Goal: Information Seeking & Learning: Learn about a topic

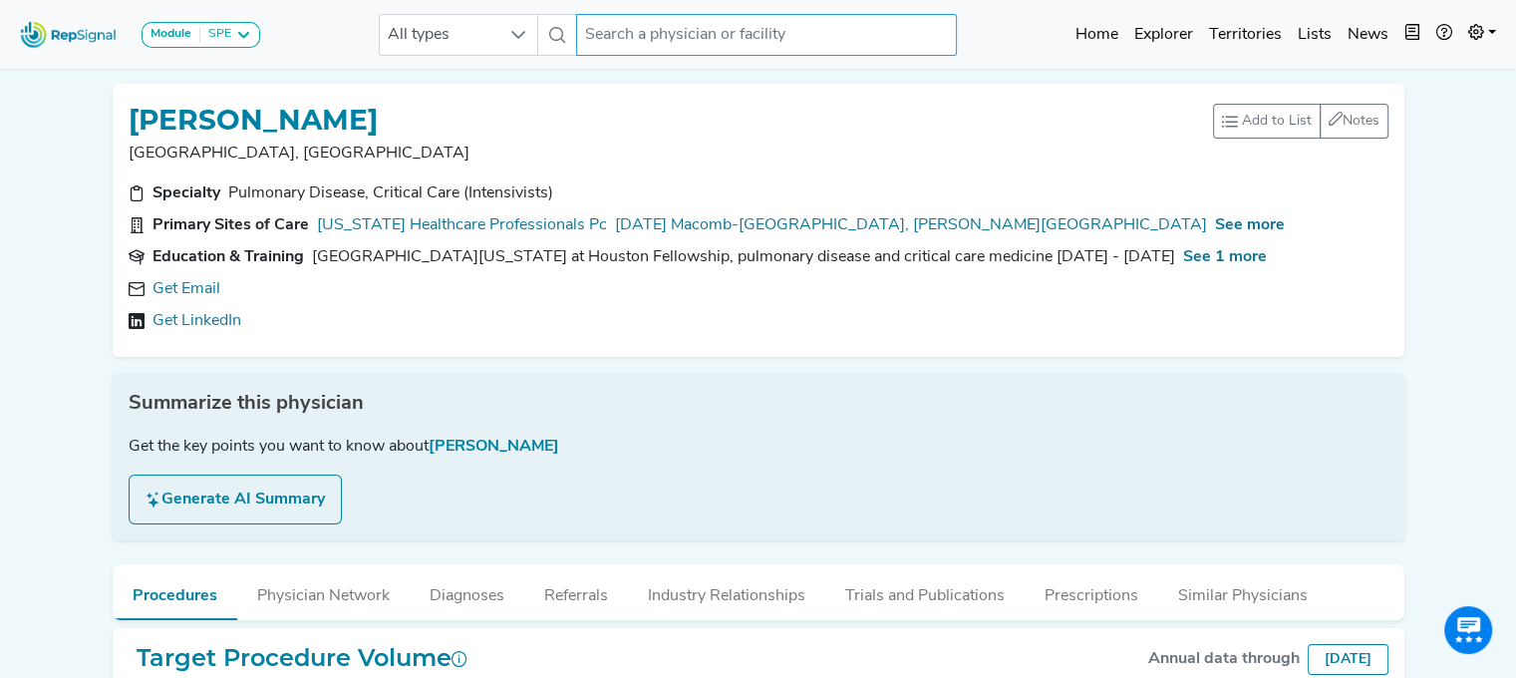
click at [675, 31] on input "text" at bounding box center [766, 35] width 381 height 42
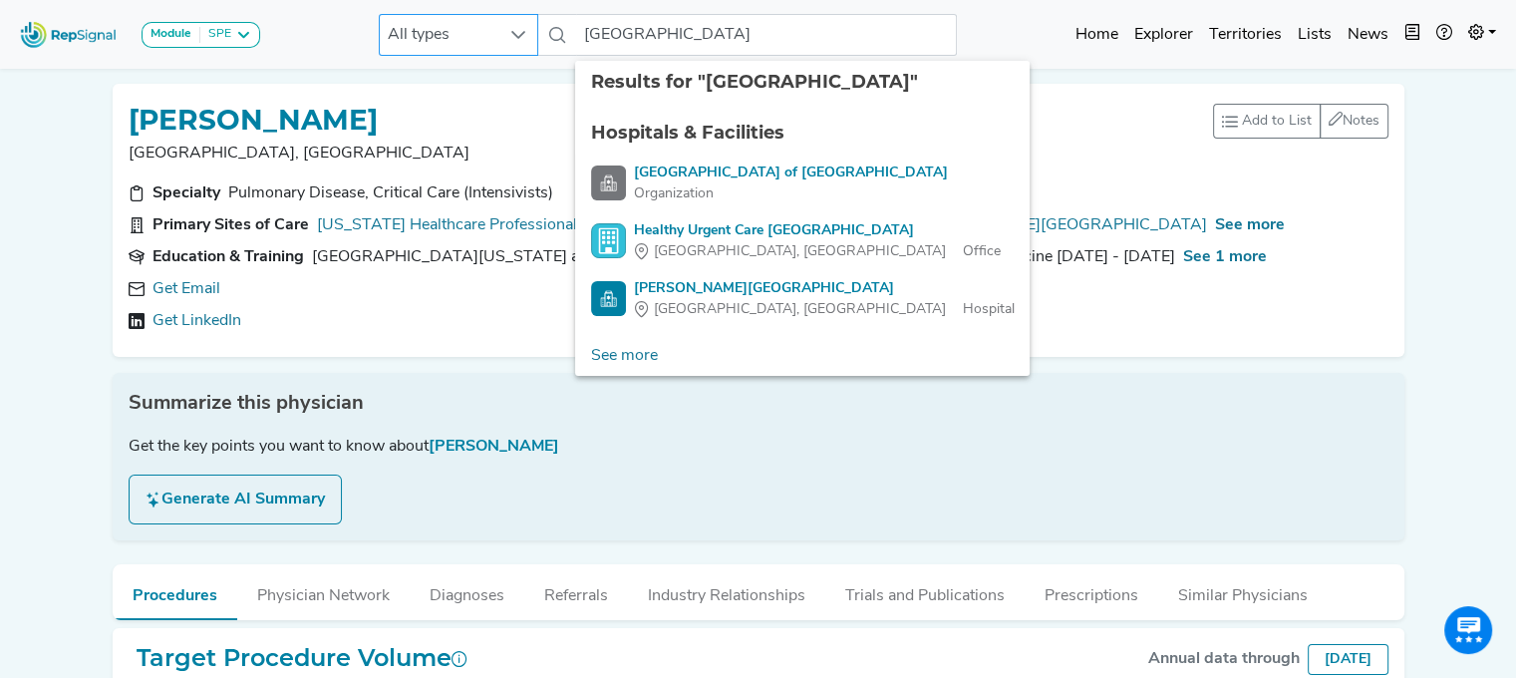
click at [466, 29] on span "All types" at bounding box center [440, 35] width 120 height 40
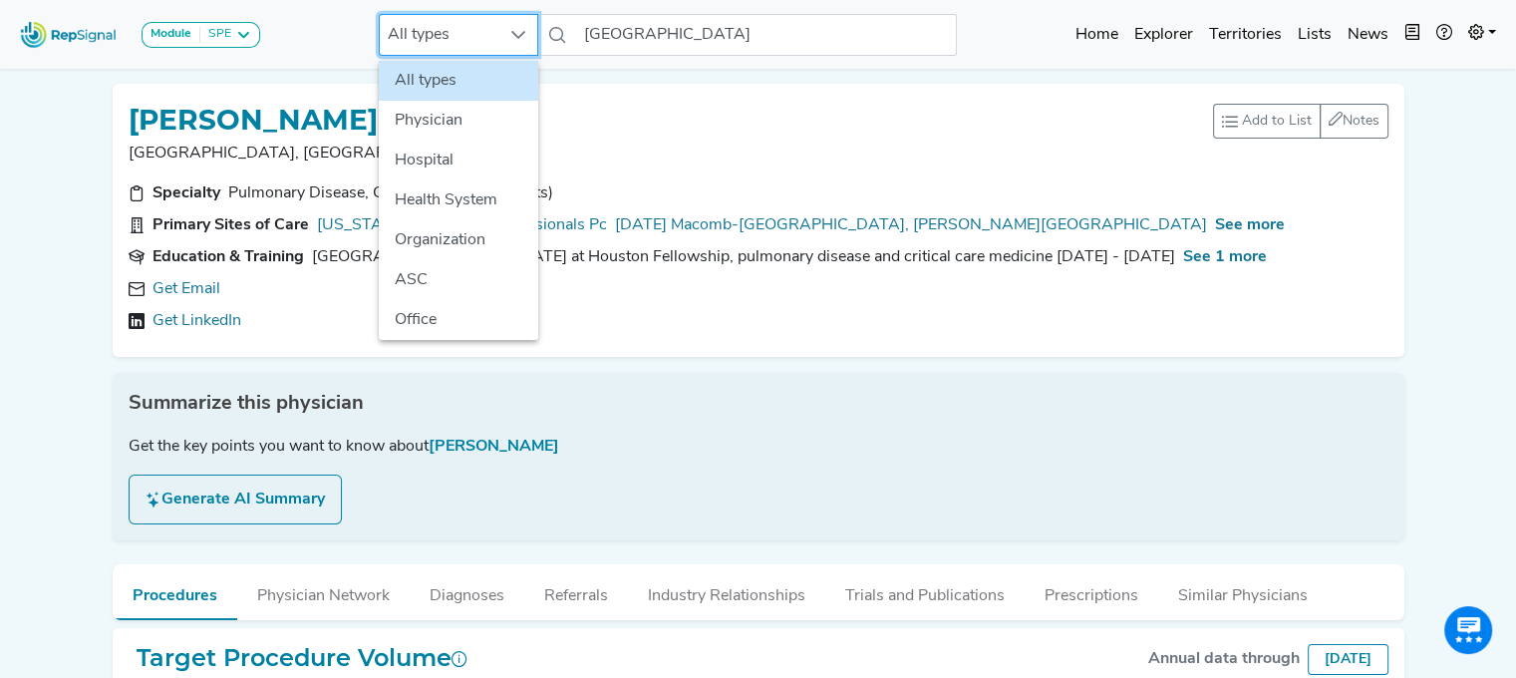
scroll to position [0, 15]
click at [447, 153] on li "Hospital" at bounding box center [458, 161] width 159 height 40
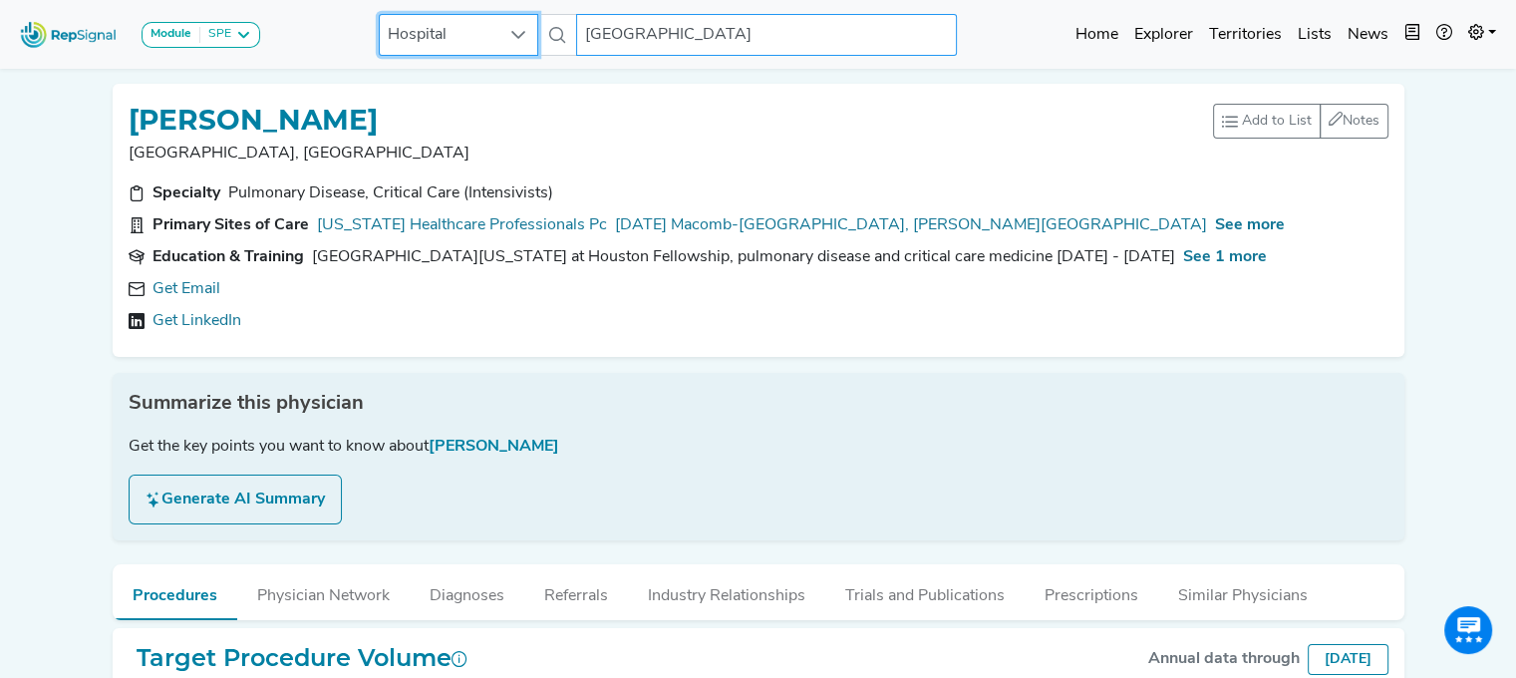
click at [771, 21] on input "[GEOGRAPHIC_DATA]" at bounding box center [766, 35] width 381 height 42
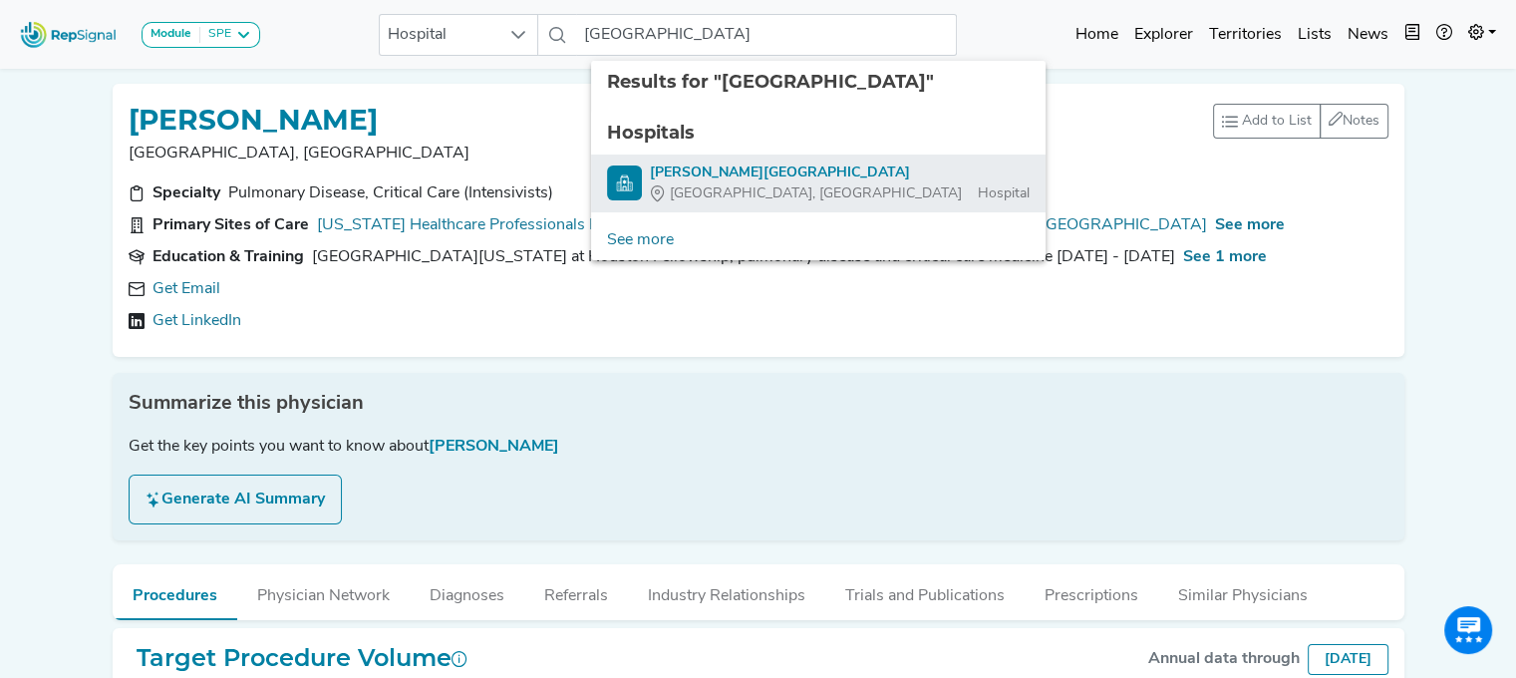
click at [711, 172] on div "[PERSON_NAME][GEOGRAPHIC_DATA]" at bounding box center [840, 172] width 380 height 21
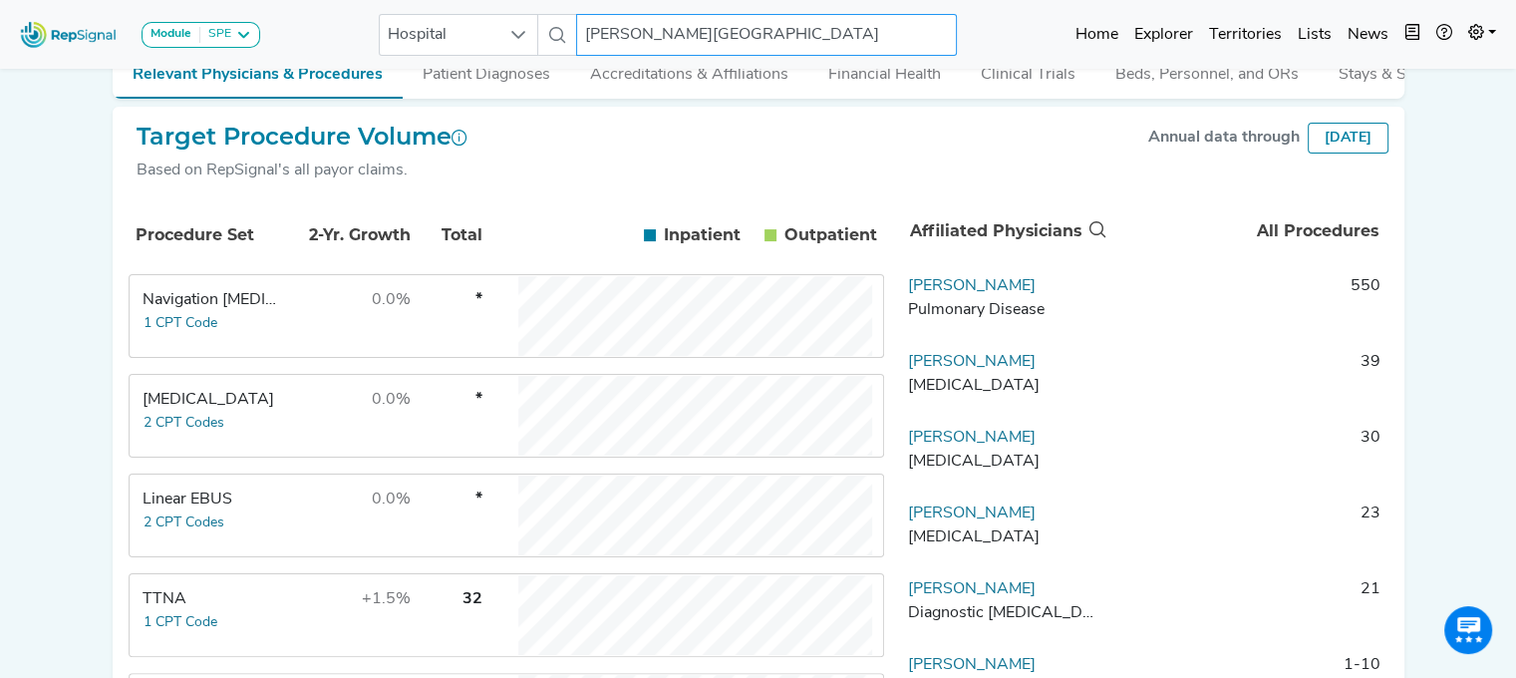
scroll to position [322, 15]
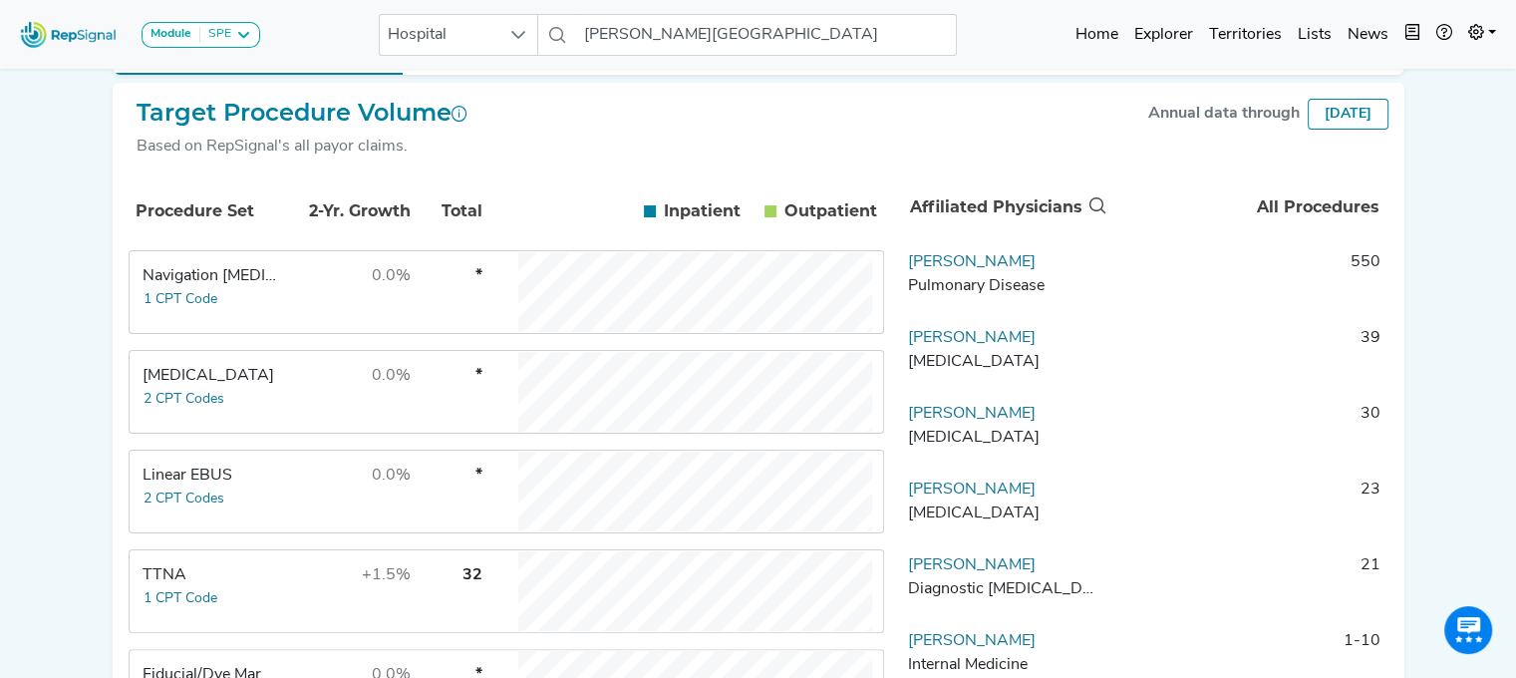
click at [170, 487] on div "Linear EBUS" at bounding box center [211, 475] width 137 height 24
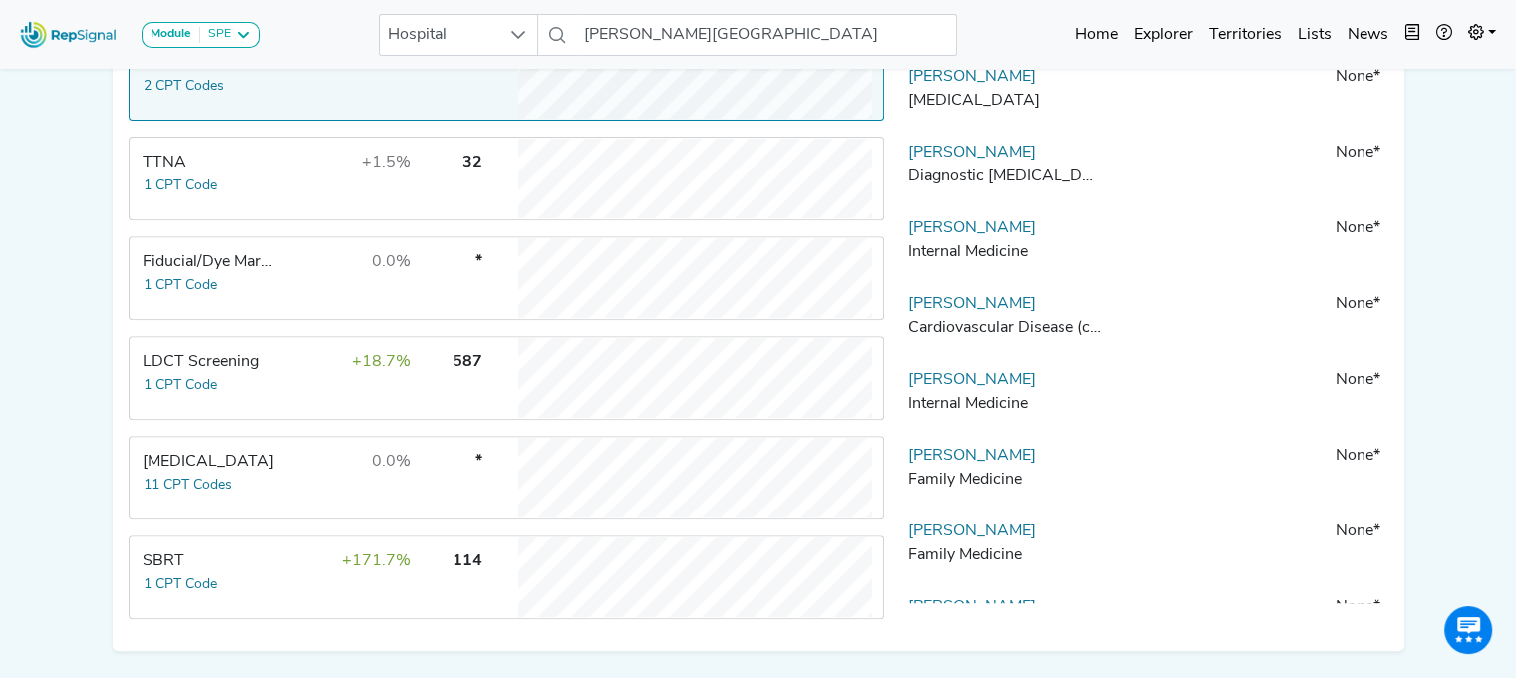
scroll to position [738, 15]
click at [208, 382] on td "LDCT Screening 1 CPT Code" at bounding box center [206, 375] width 150 height 80
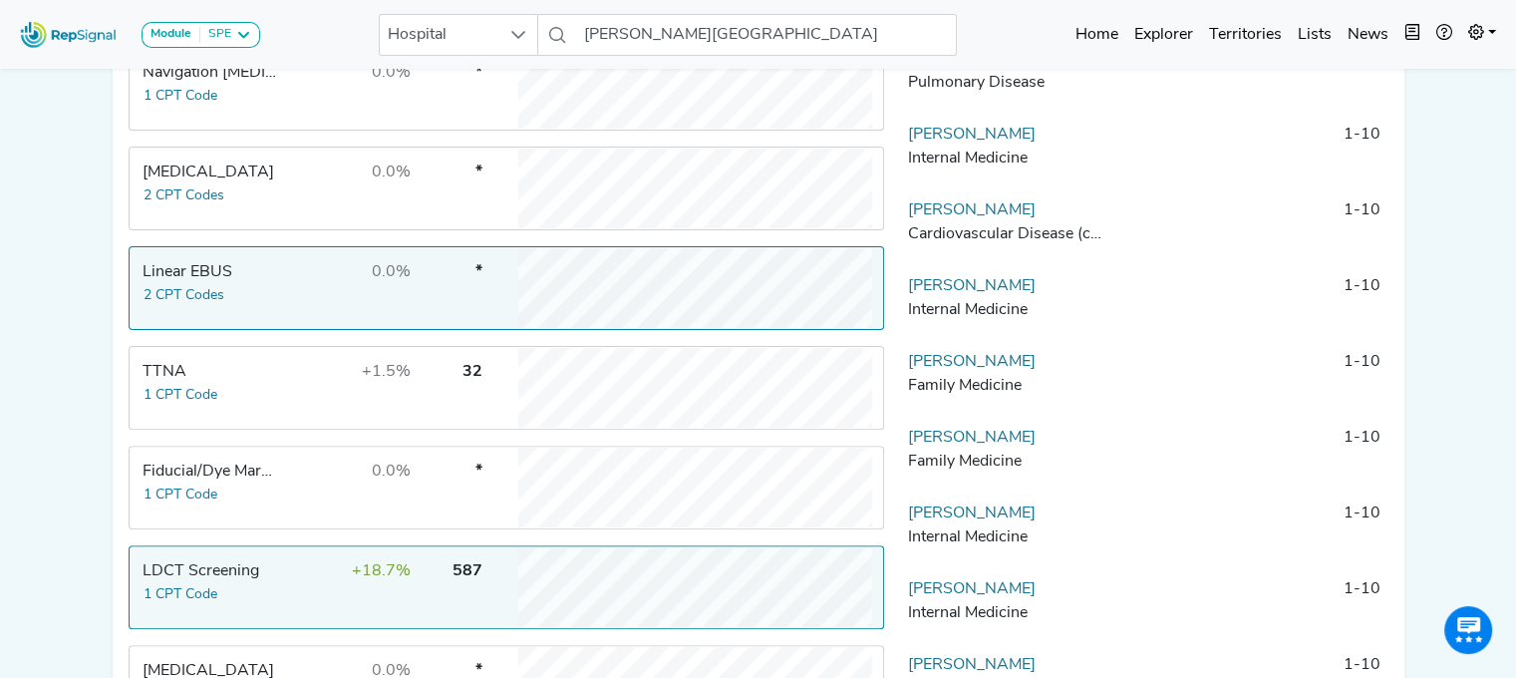
scroll to position [424, 15]
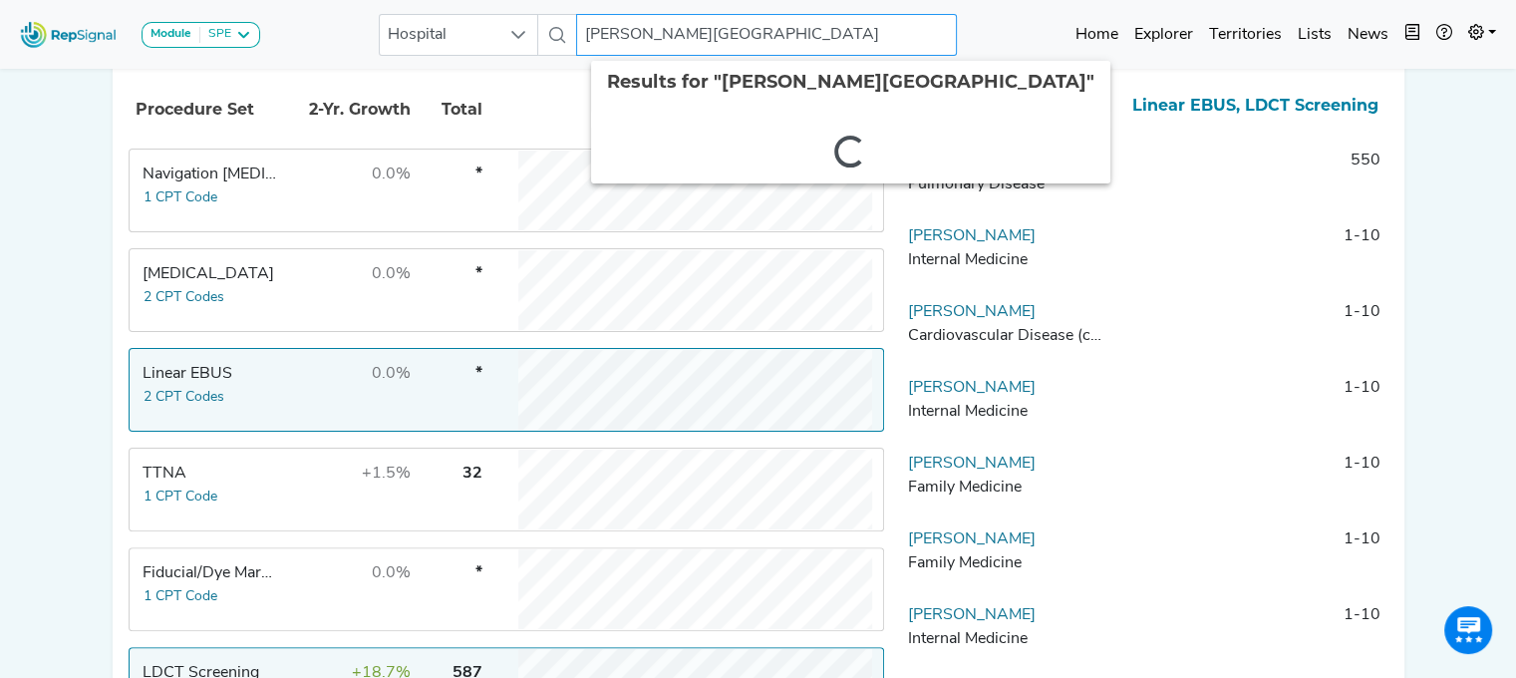
drag, startPoint x: 700, startPoint y: 38, endPoint x: 973, endPoint y: 51, distance: 273.4
click at [973, 51] on div "Module SPE [MEDICAL_DATA] Disposable Bronchoscope SBRT SPE TTNA [MEDICAL_DATA] …" at bounding box center [758, 34] width 1516 height 53
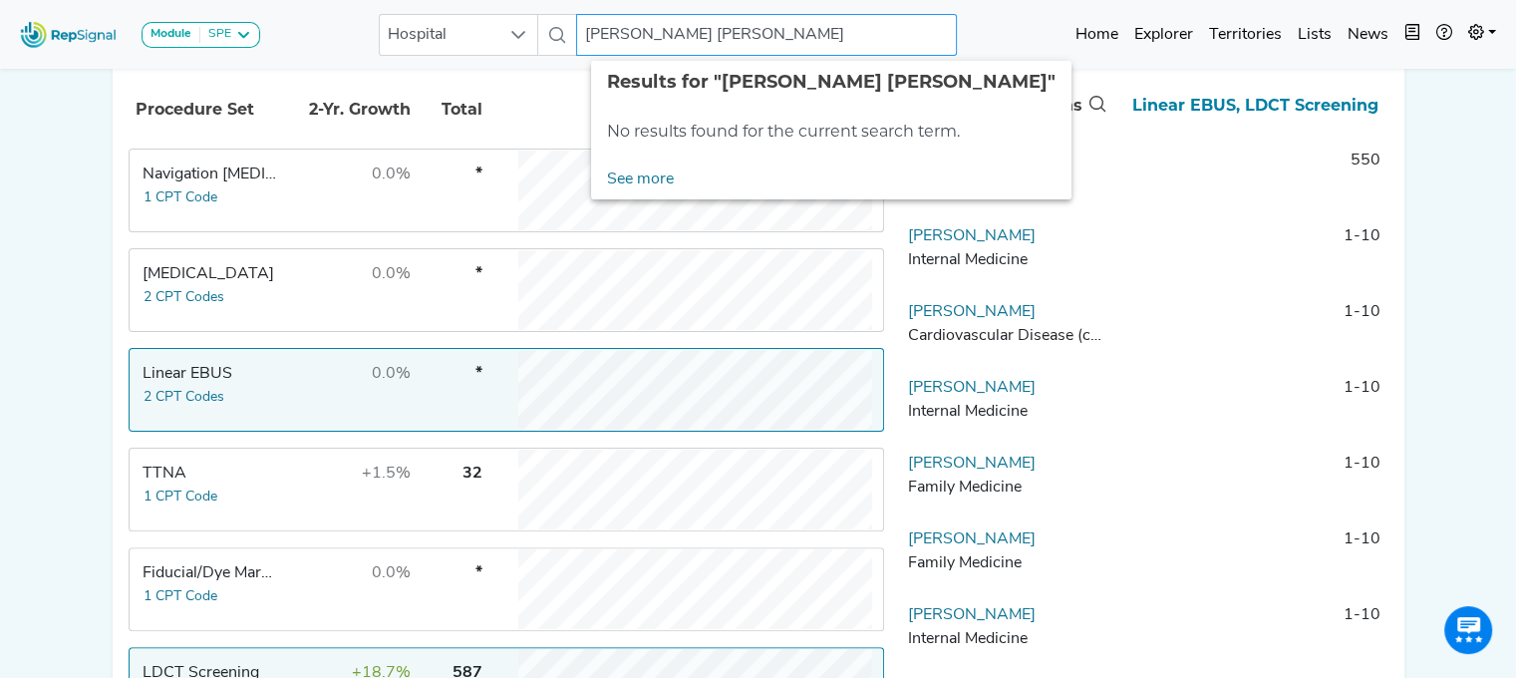
drag, startPoint x: 670, startPoint y: 33, endPoint x: 789, endPoint y: -3, distance: 124.9
click at [789, 0] on html "Module SPE [MEDICAL_DATA] Disposable Bronchoscope SBRT SPE TTNA [MEDICAL_DATA] …" at bounding box center [758, 312] width 1516 height 1473
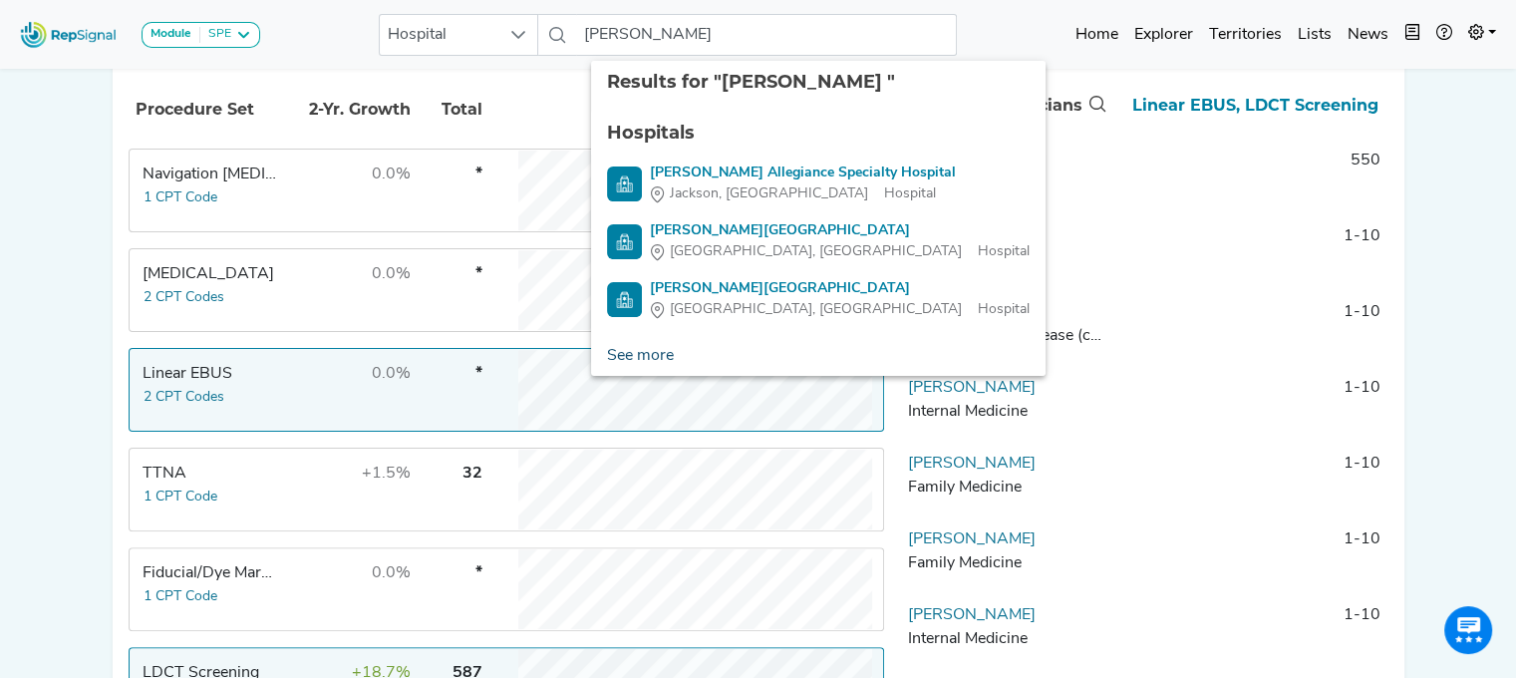
click at [641, 359] on link "See more" at bounding box center [640, 356] width 99 height 40
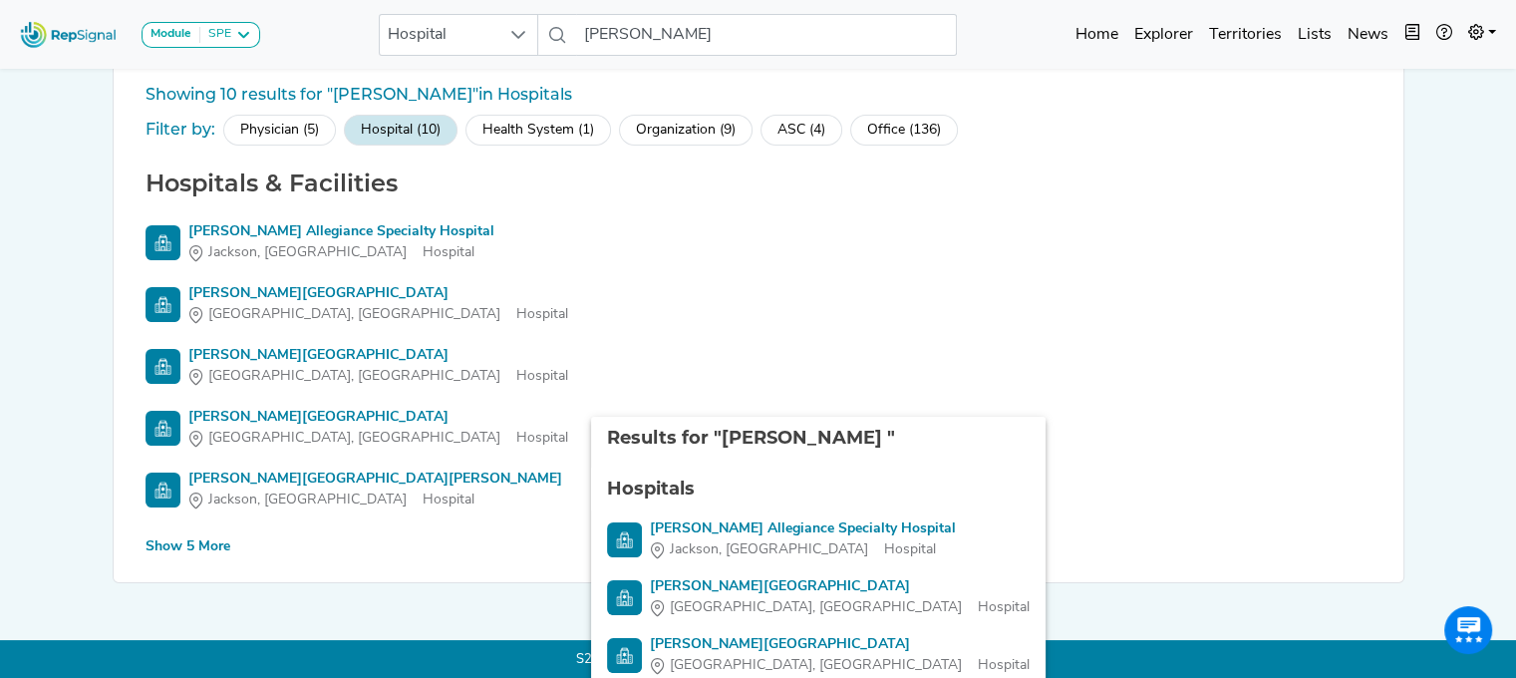
scroll to position [71, 15]
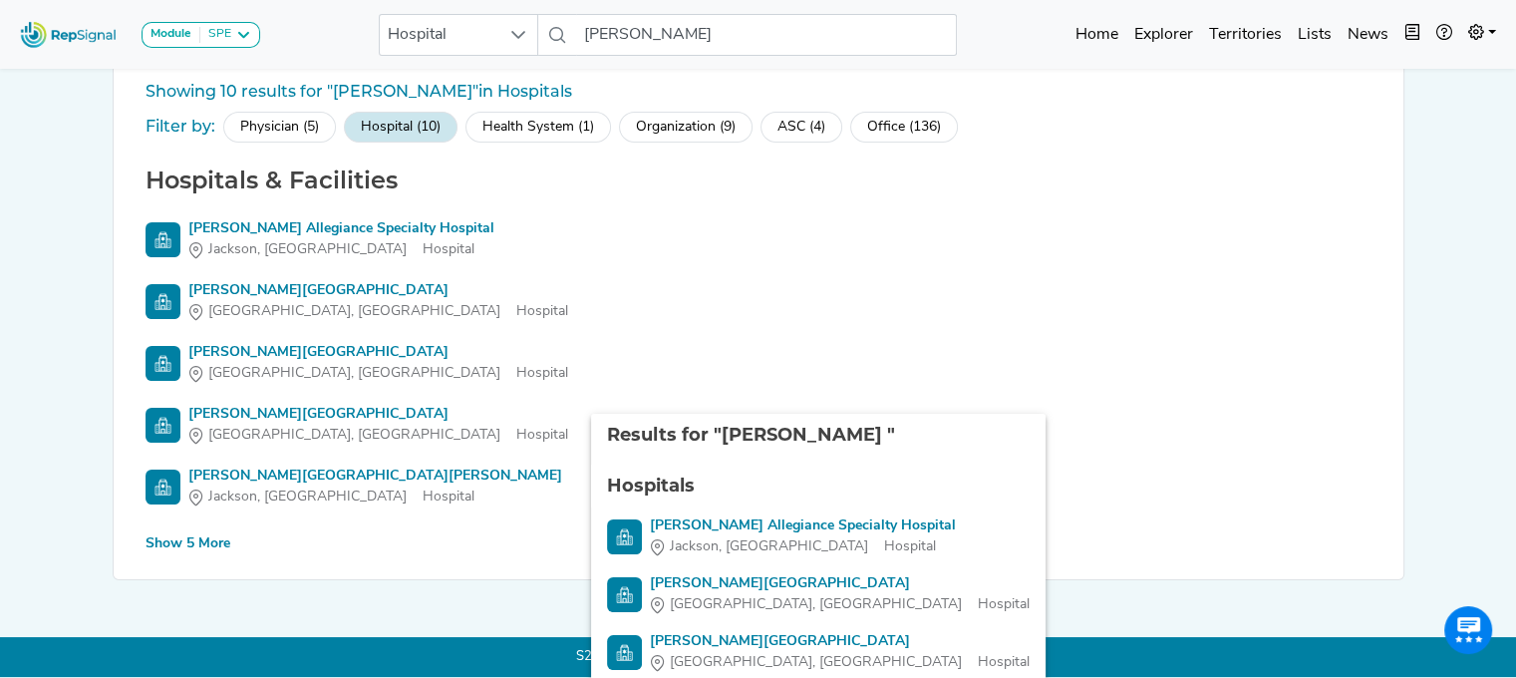
click at [191, 533] on div "Show 5 More" at bounding box center [188, 543] width 85 height 21
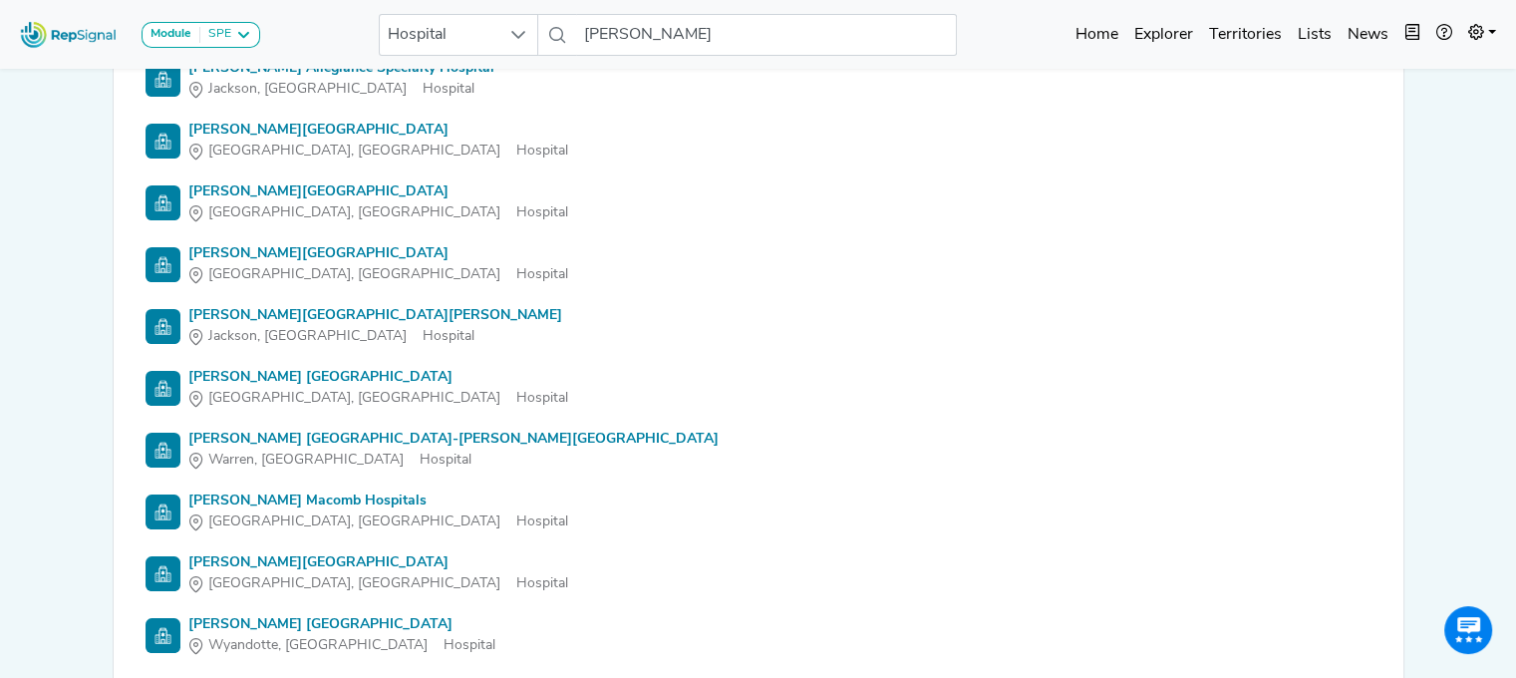
scroll to position [259, 15]
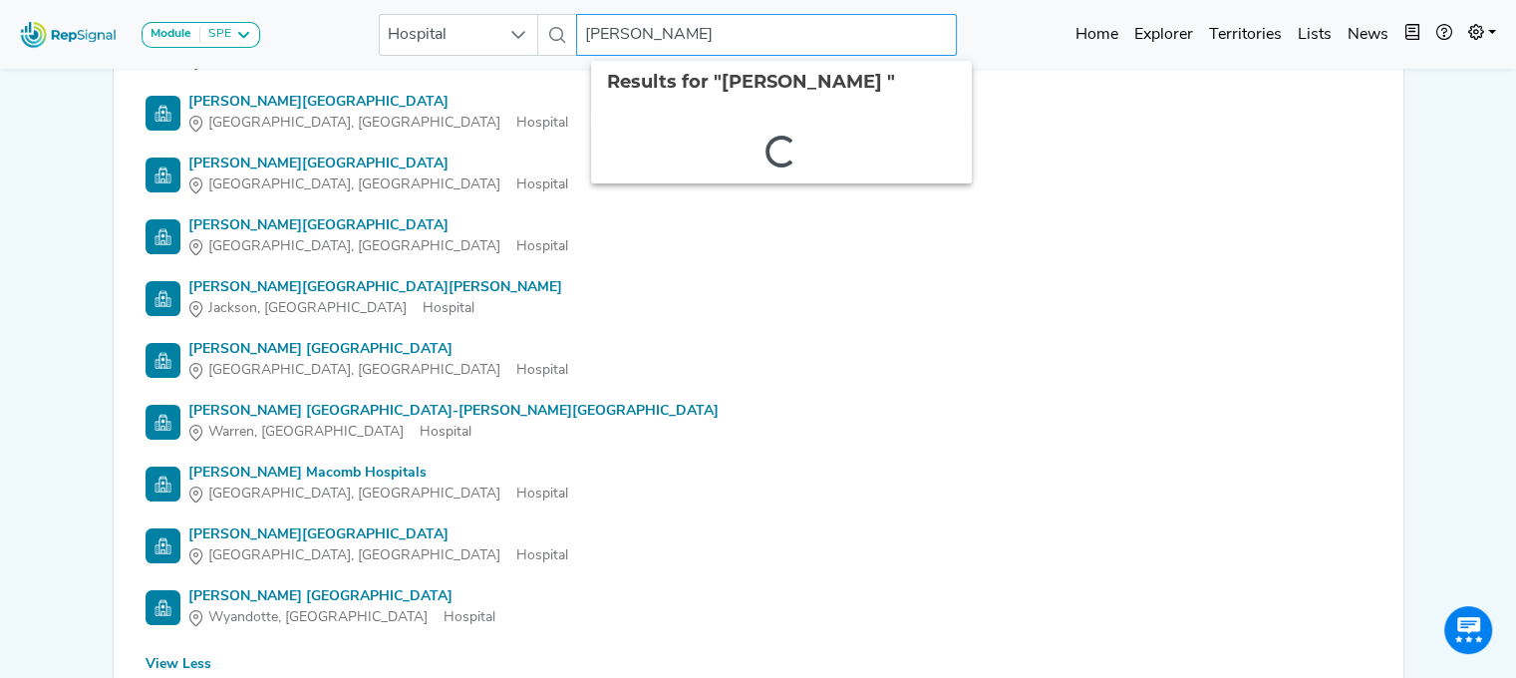
drag, startPoint x: 668, startPoint y: 39, endPoint x: 542, endPoint y: 35, distance: 125.7
click at [542, 35] on div "Hospital [PERSON_NAME] 2 results are available" at bounding box center [668, 35] width 578 height 42
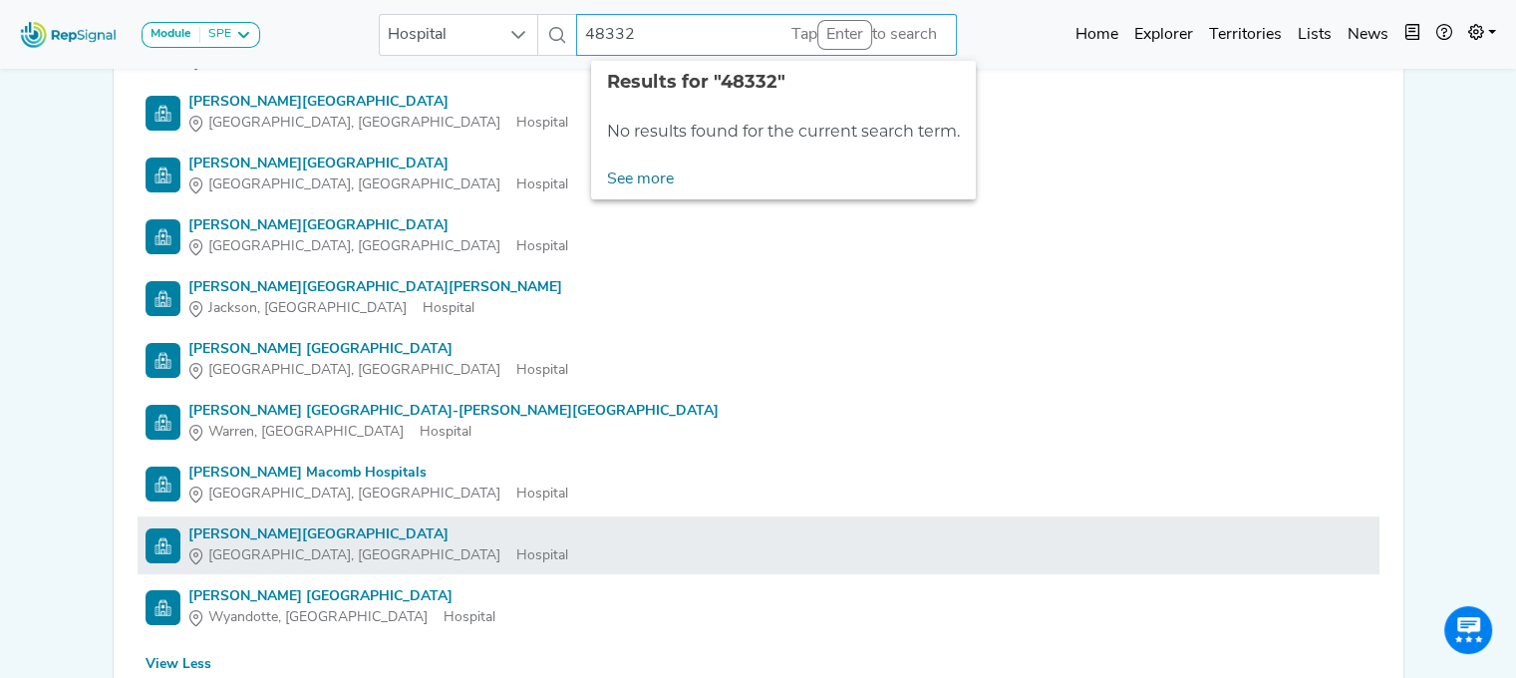
type input "48332"
click at [343, 531] on div "[PERSON_NAME][GEOGRAPHIC_DATA]" at bounding box center [378, 534] width 380 height 21
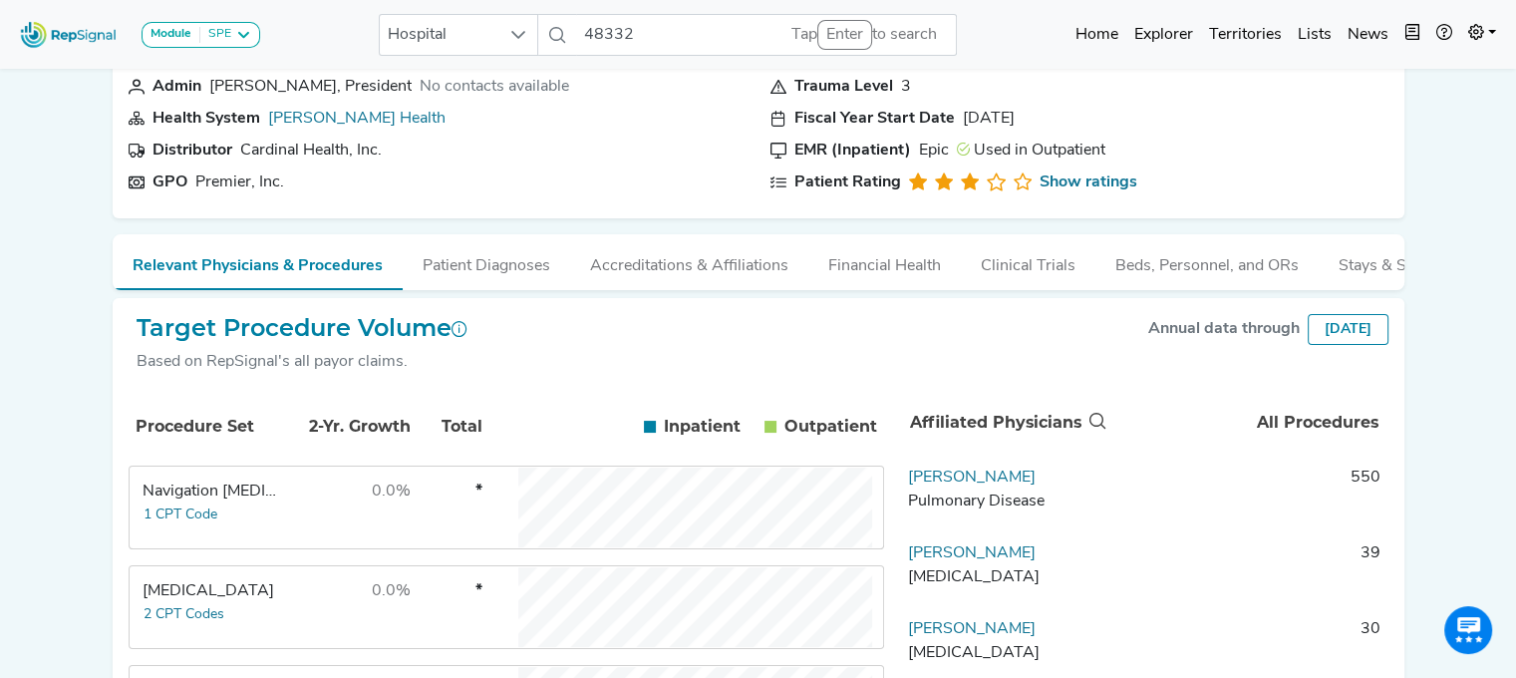
scroll to position [40, 15]
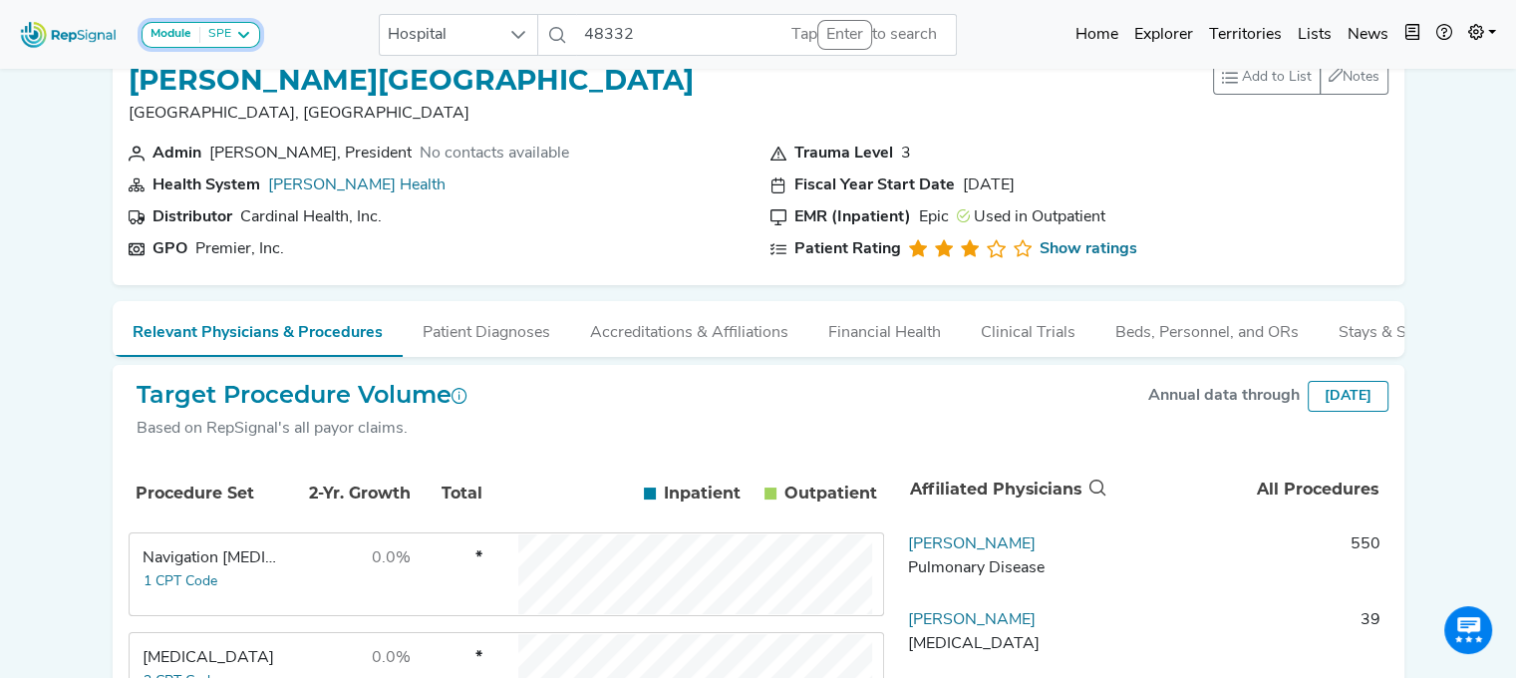
click at [178, 38] on strong "Module" at bounding box center [171, 34] width 41 height 12
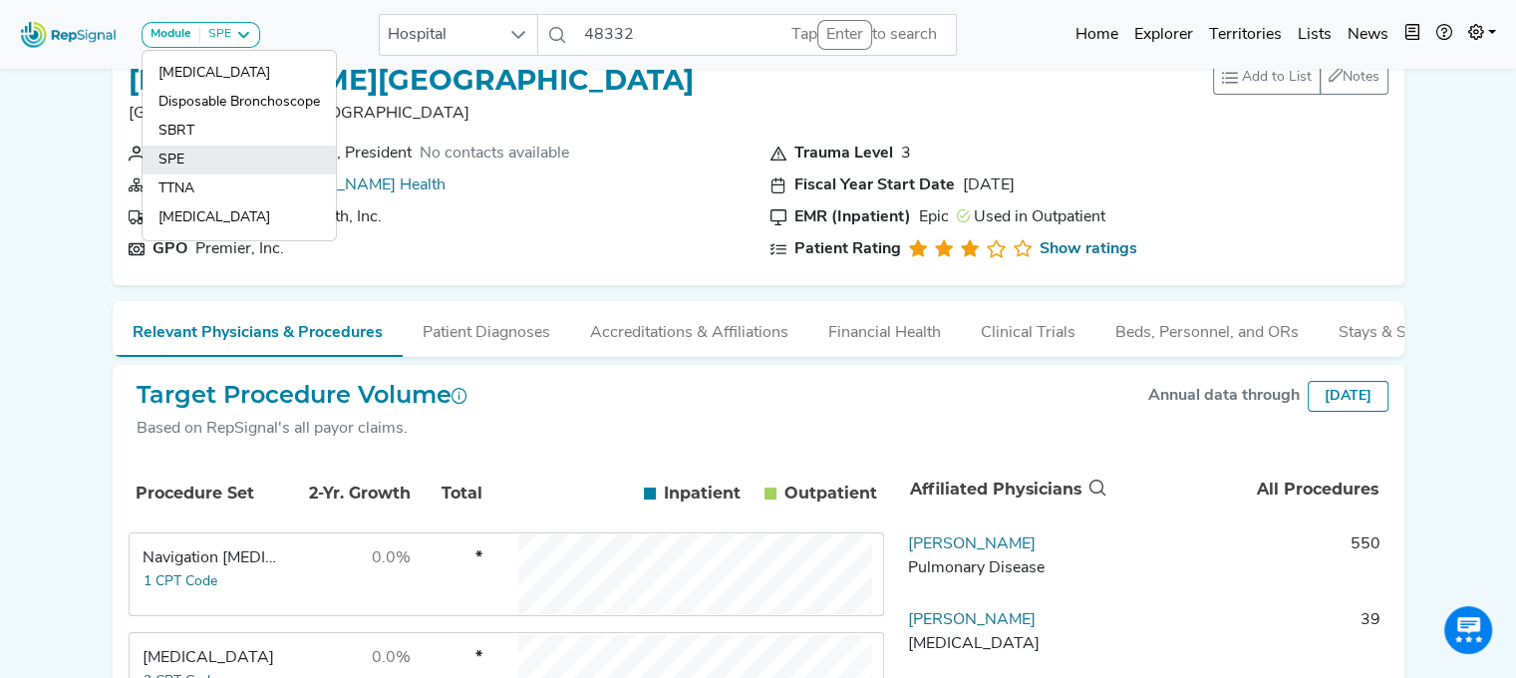
click at [191, 165] on link "SPE" at bounding box center [239, 160] width 193 height 29
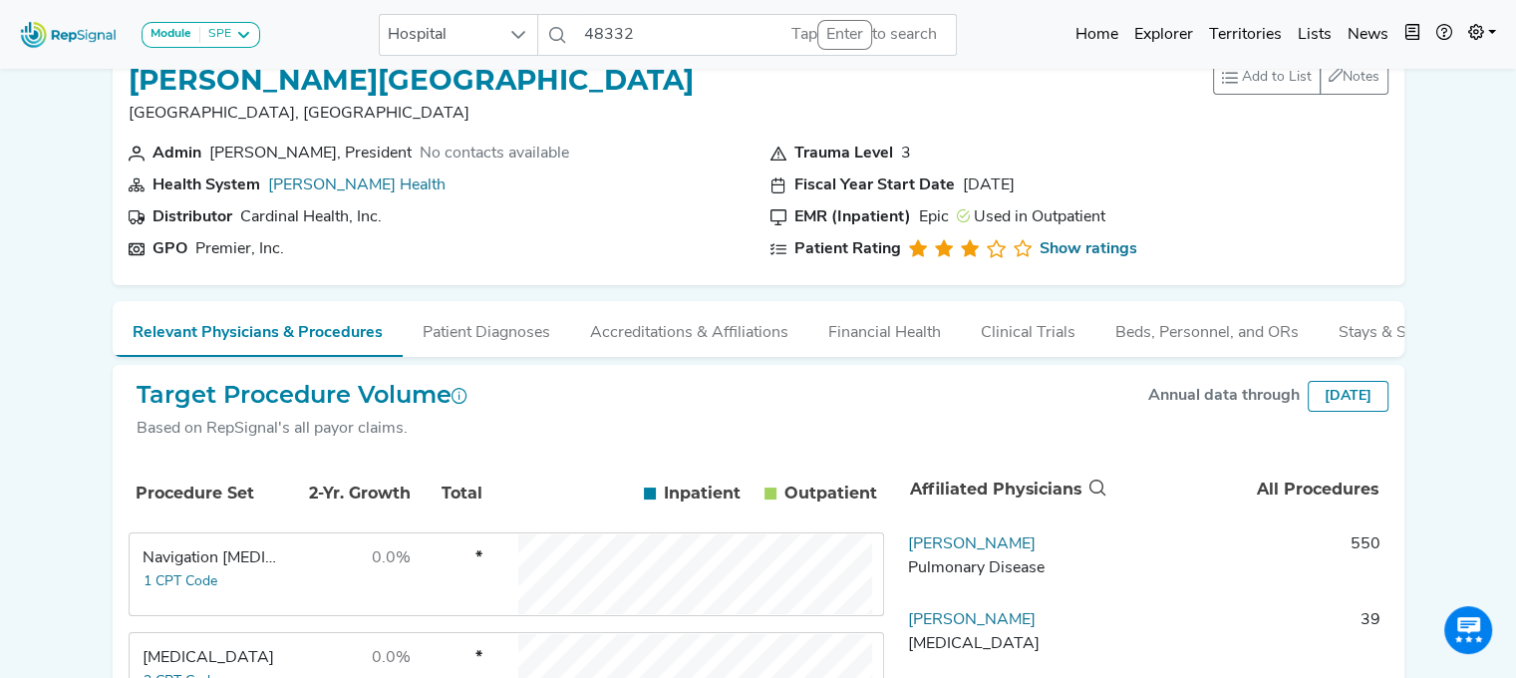
scroll to position [0, 0]
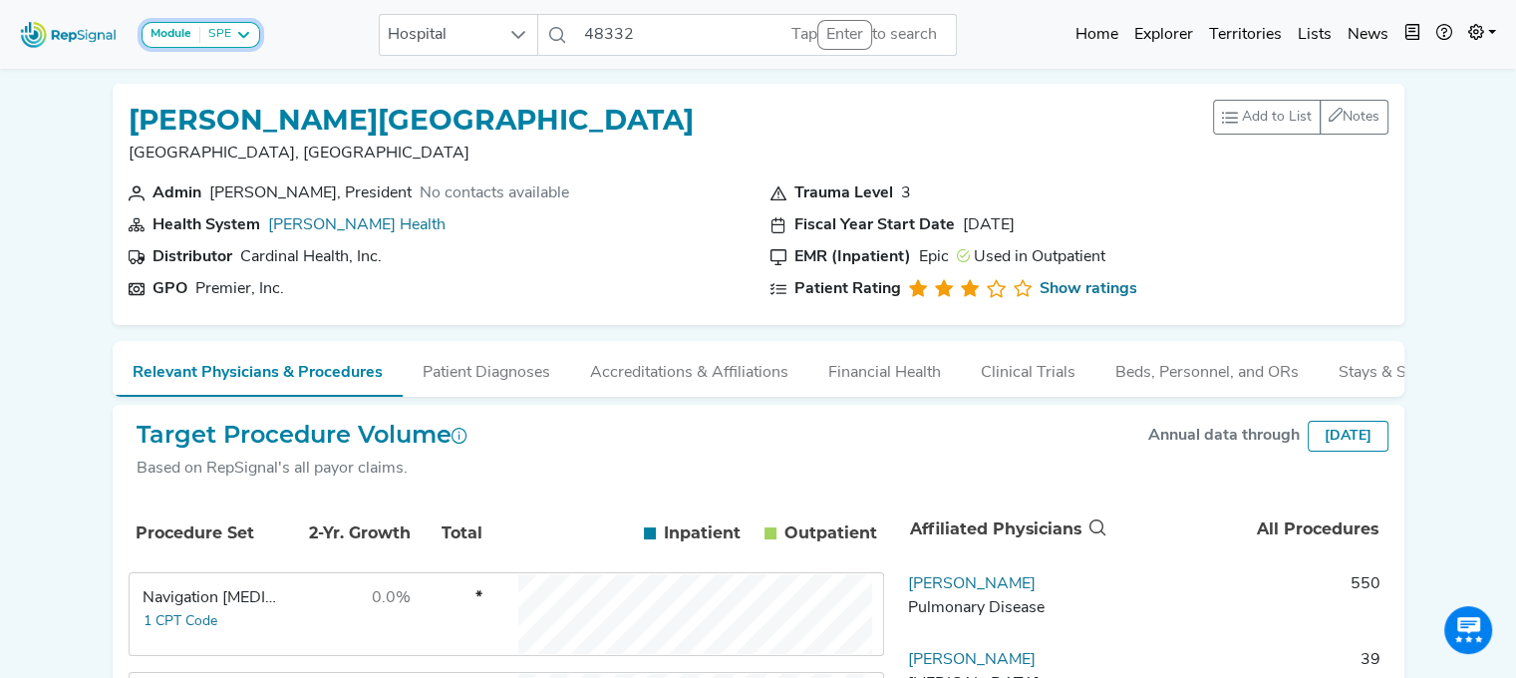
click at [162, 28] on strong "Module" at bounding box center [171, 34] width 41 height 12
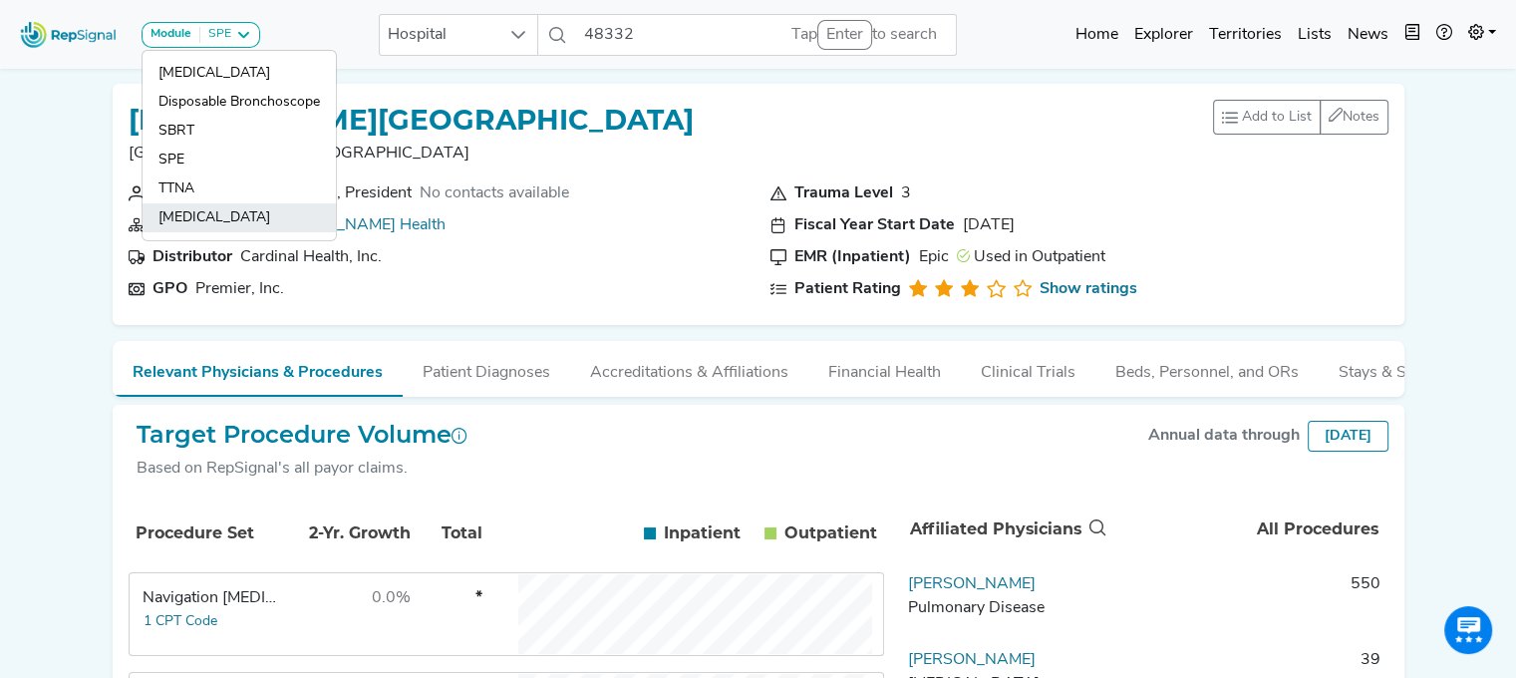
click at [195, 216] on link "[MEDICAL_DATA]" at bounding box center [239, 217] width 193 height 29
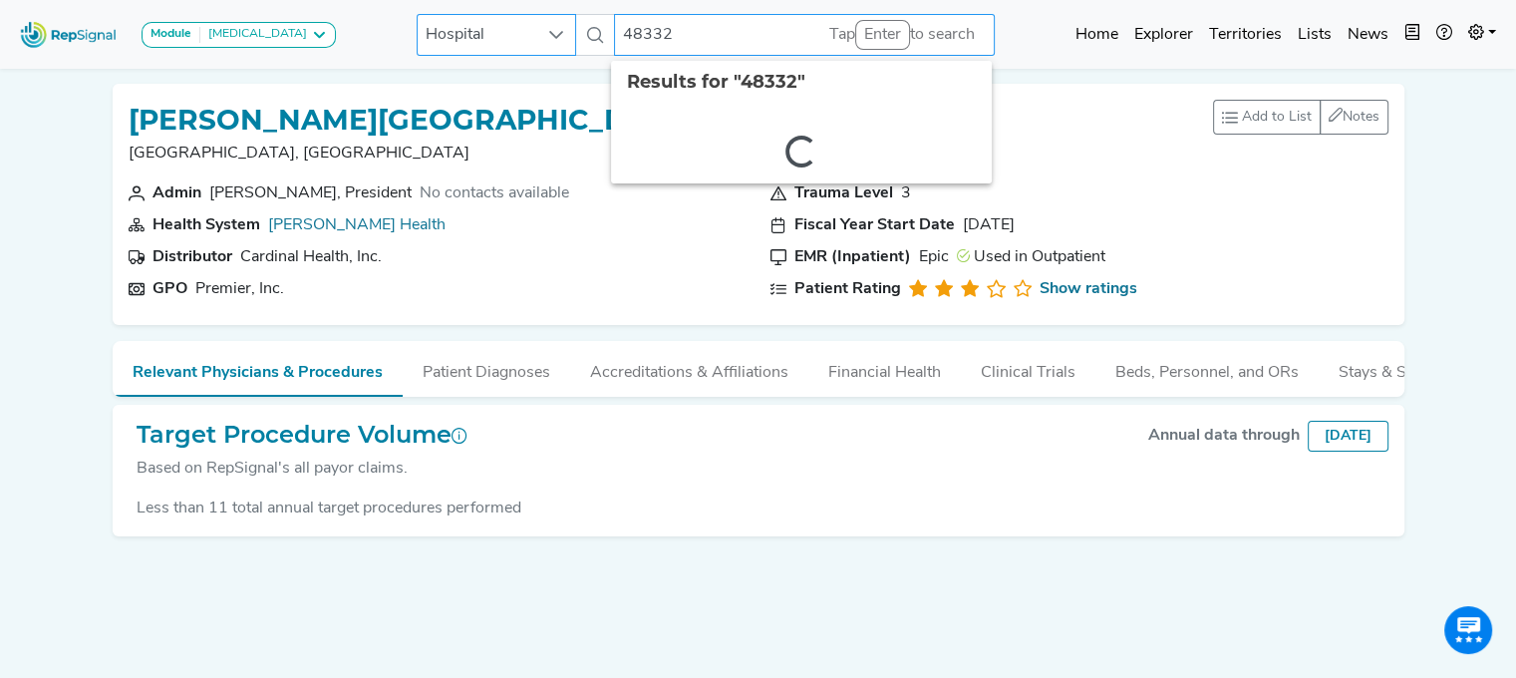
drag, startPoint x: 770, startPoint y: 43, endPoint x: 564, endPoint y: 27, distance: 206.0
click at [564, 27] on div "Hospital 48332 2 results are available" at bounding box center [706, 35] width 578 height 42
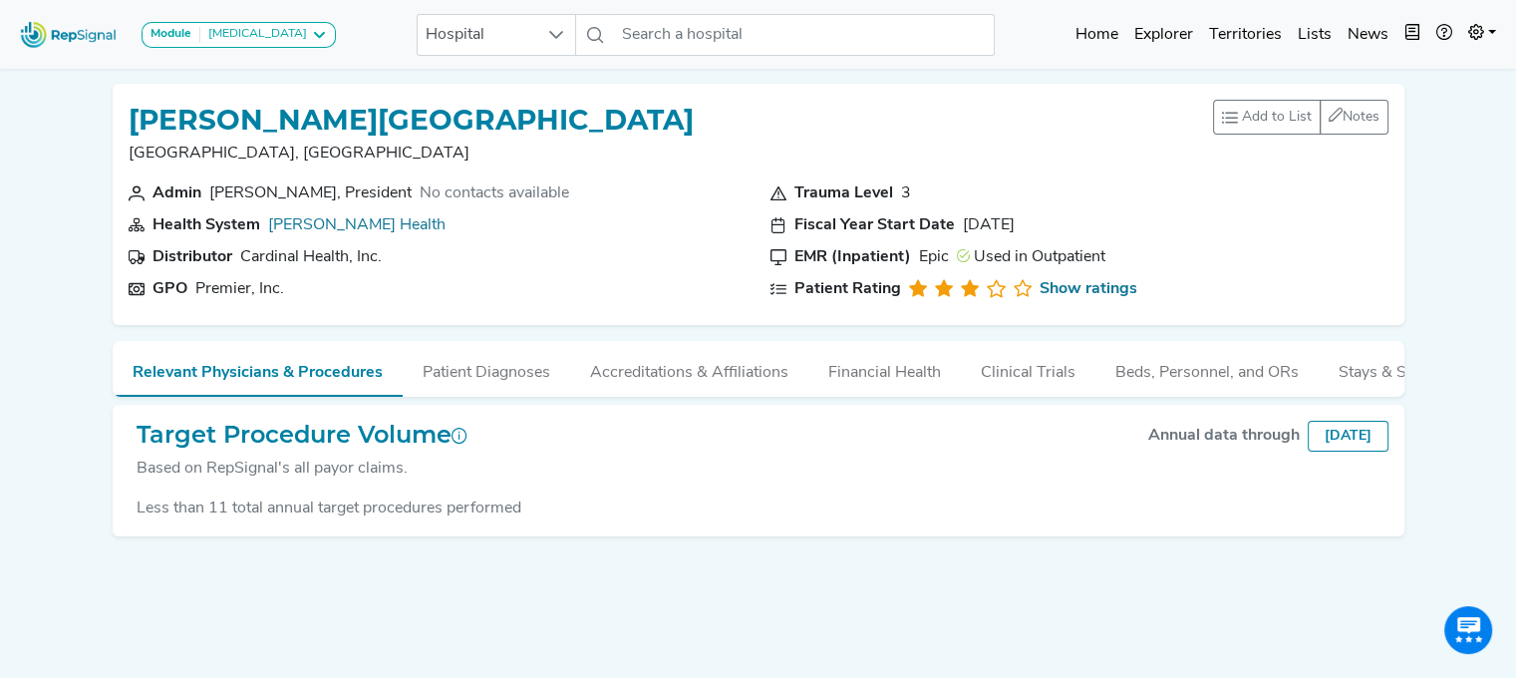
click at [97, 50] on img at bounding box center [69, 34] width 114 height 43
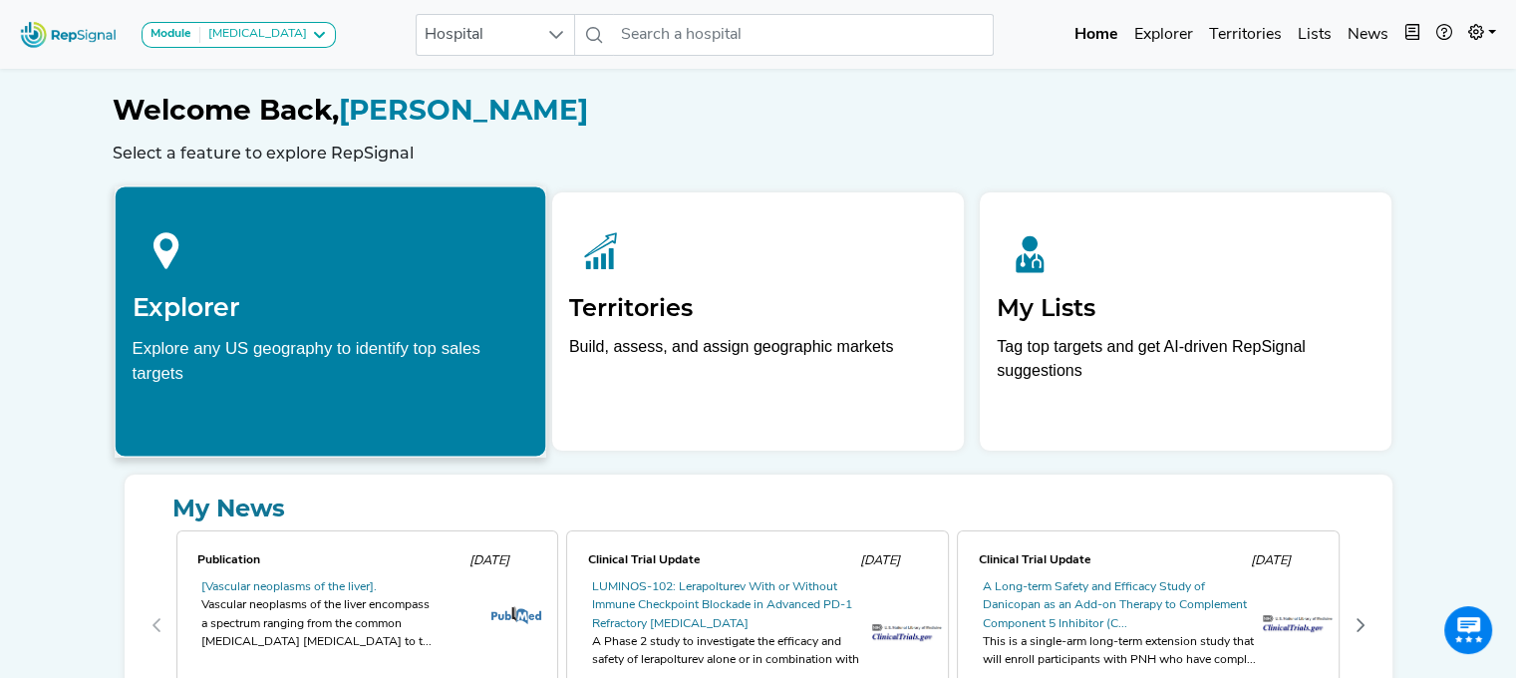
click at [251, 300] on h2 "Explorer" at bounding box center [330, 307] width 397 height 30
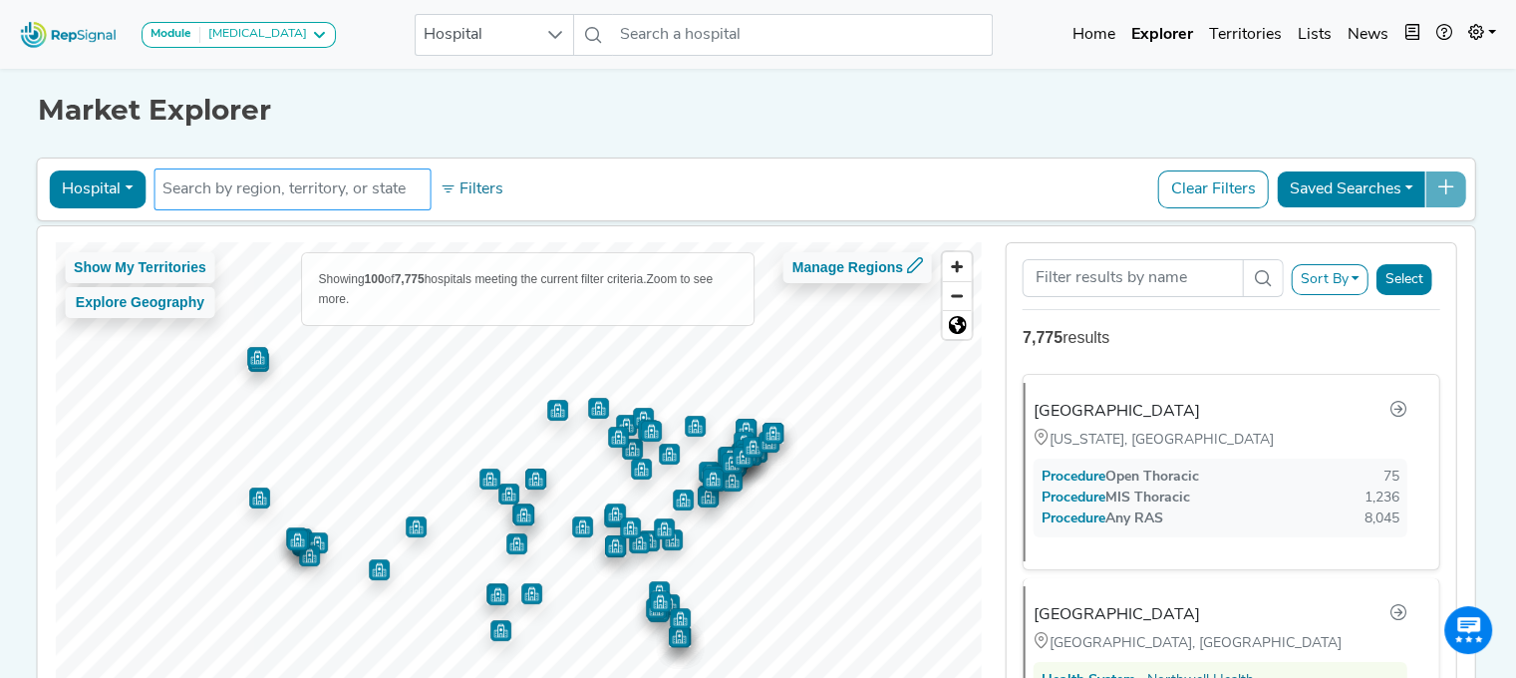
click at [319, 192] on input "text" at bounding box center [291, 189] width 259 height 24
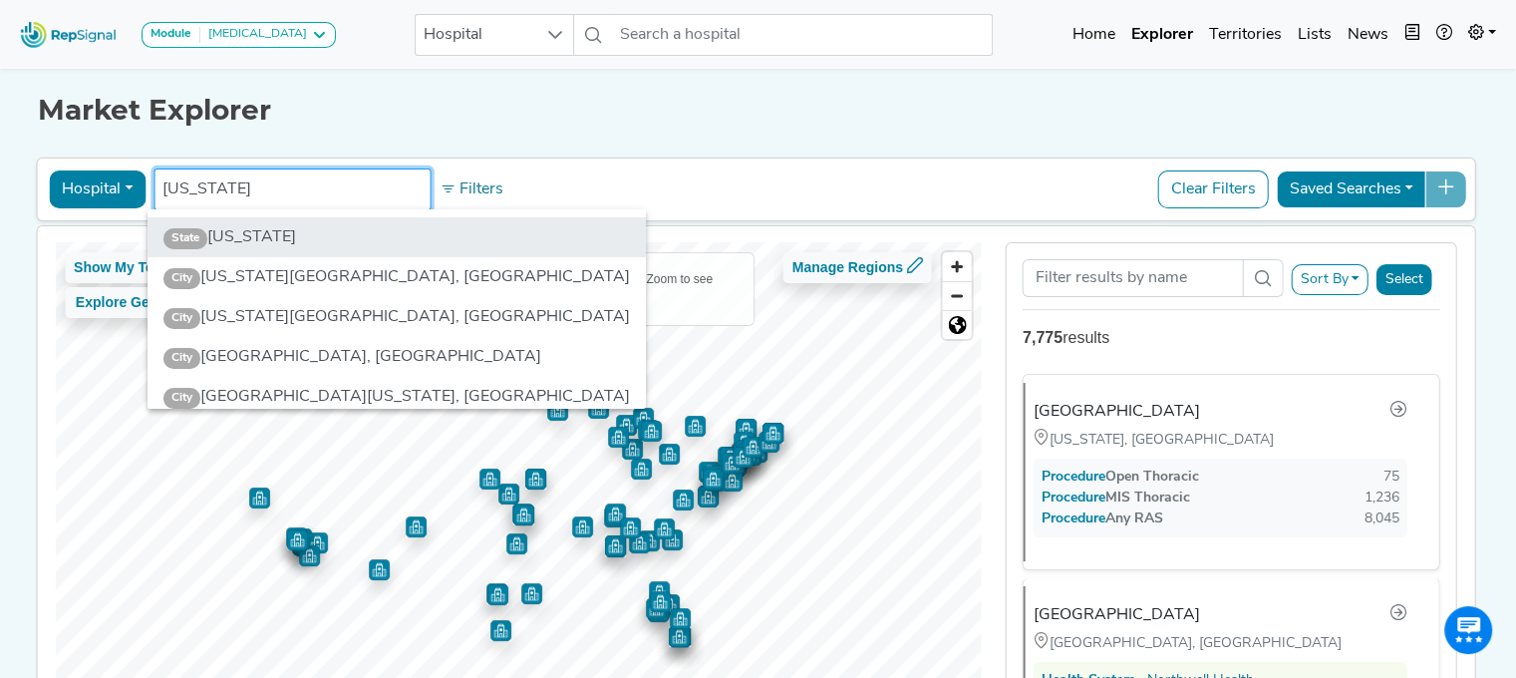
type input "[US_STATE]"
click at [307, 244] on li "State [US_STATE]" at bounding box center [397, 237] width 498 height 40
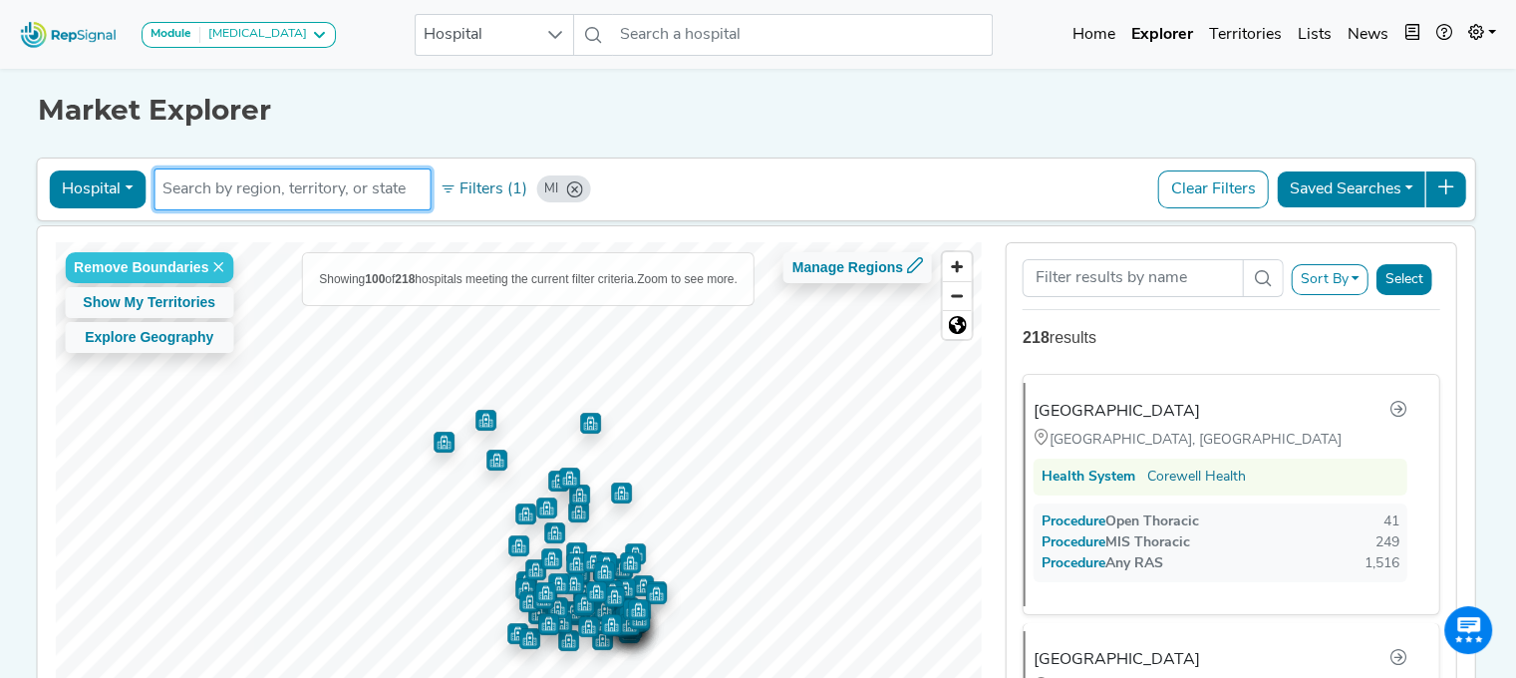
click at [439, 446] on img "Map marker" at bounding box center [444, 442] width 21 height 21
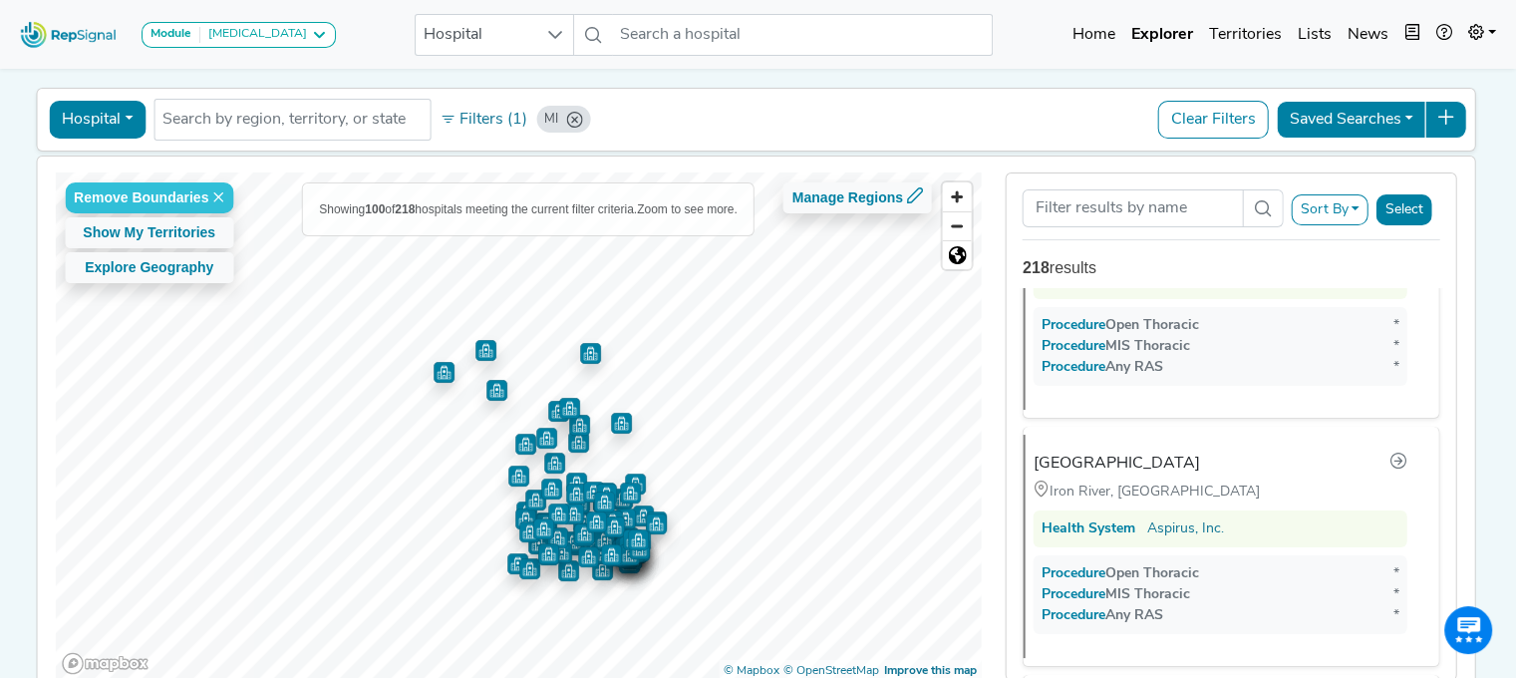
scroll to position [17628, 0]
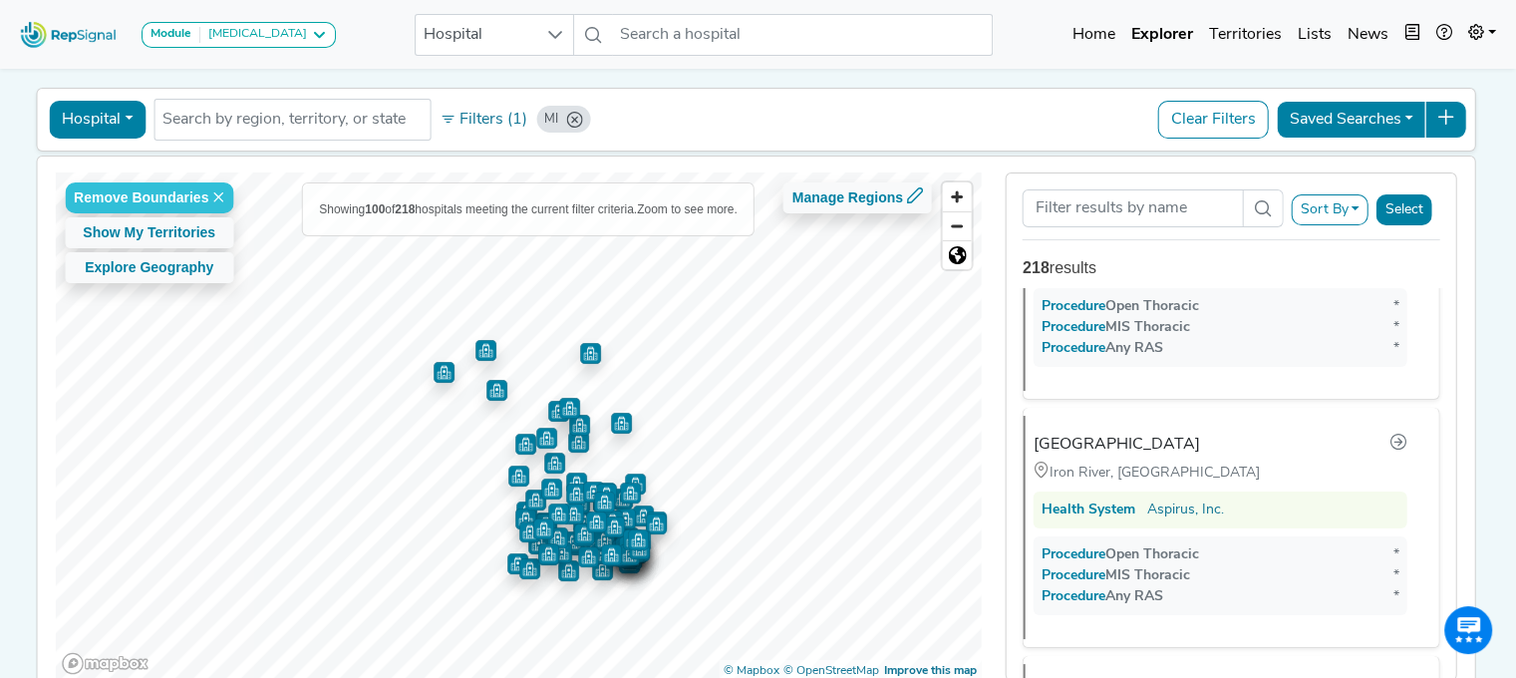
click at [479, 355] on img "Map marker" at bounding box center [485, 350] width 21 height 21
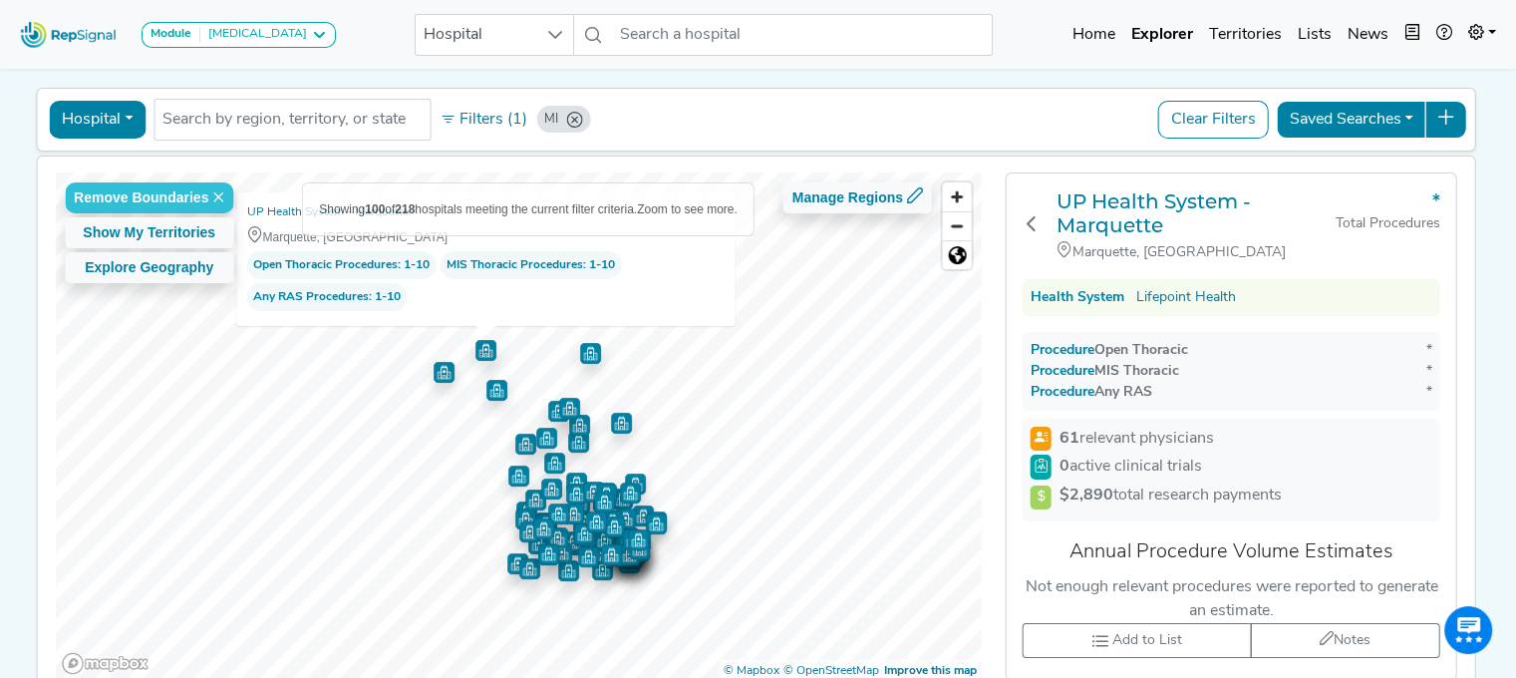
click at [494, 394] on img "Map marker" at bounding box center [496, 390] width 21 height 21
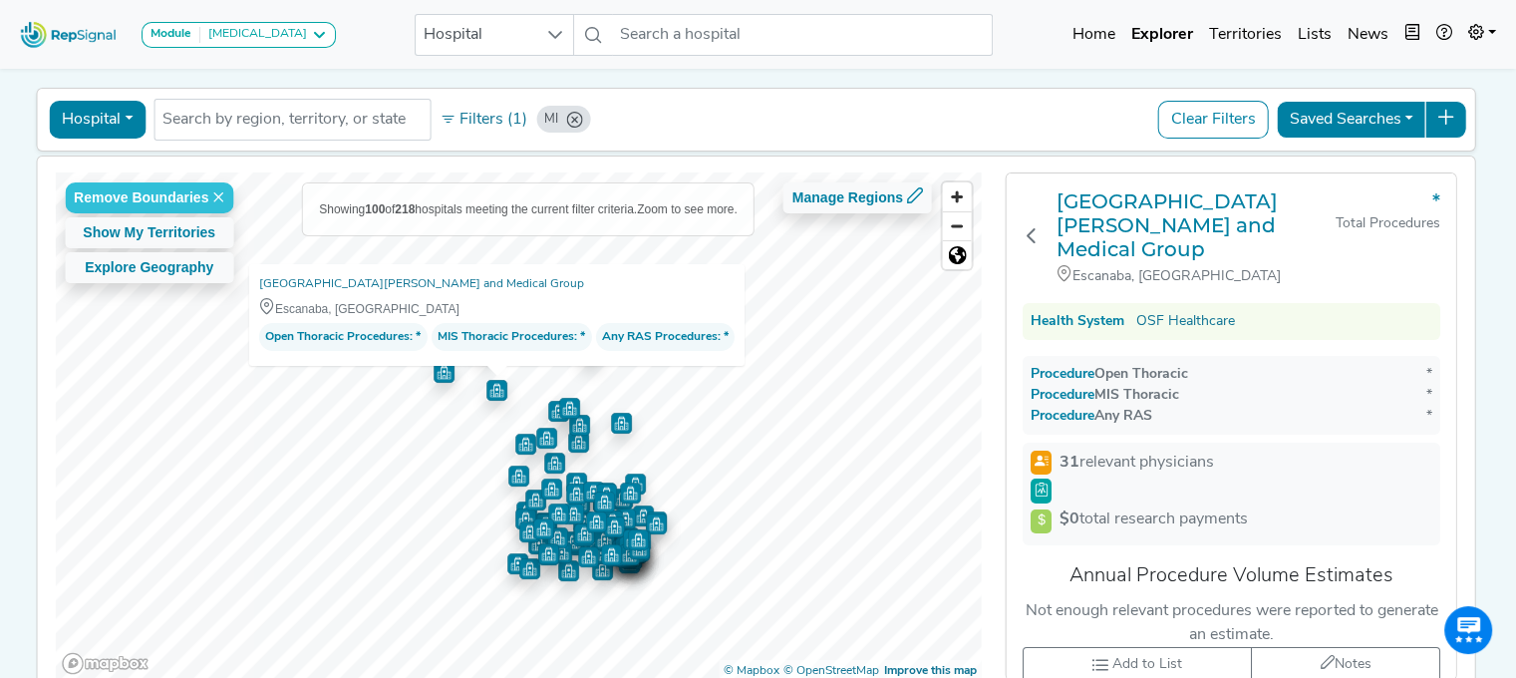
click at [494, 394] on img "Map marker" at bounding box center [496, 390] width 21 height 21
click at [492, 394] on img "Map marker" at bounding box center [496, 390] width 21 height 21
click at [614, 422] on img "Map marker" at bounding box center [621, 423] width 21 height 21
click at [574, 419] on img "Map marker" at bounding box center [579, 425] width 21 height 21
click at [574, 442] on img "Map marker" at bounding box center [578, 442] width 21 height 21
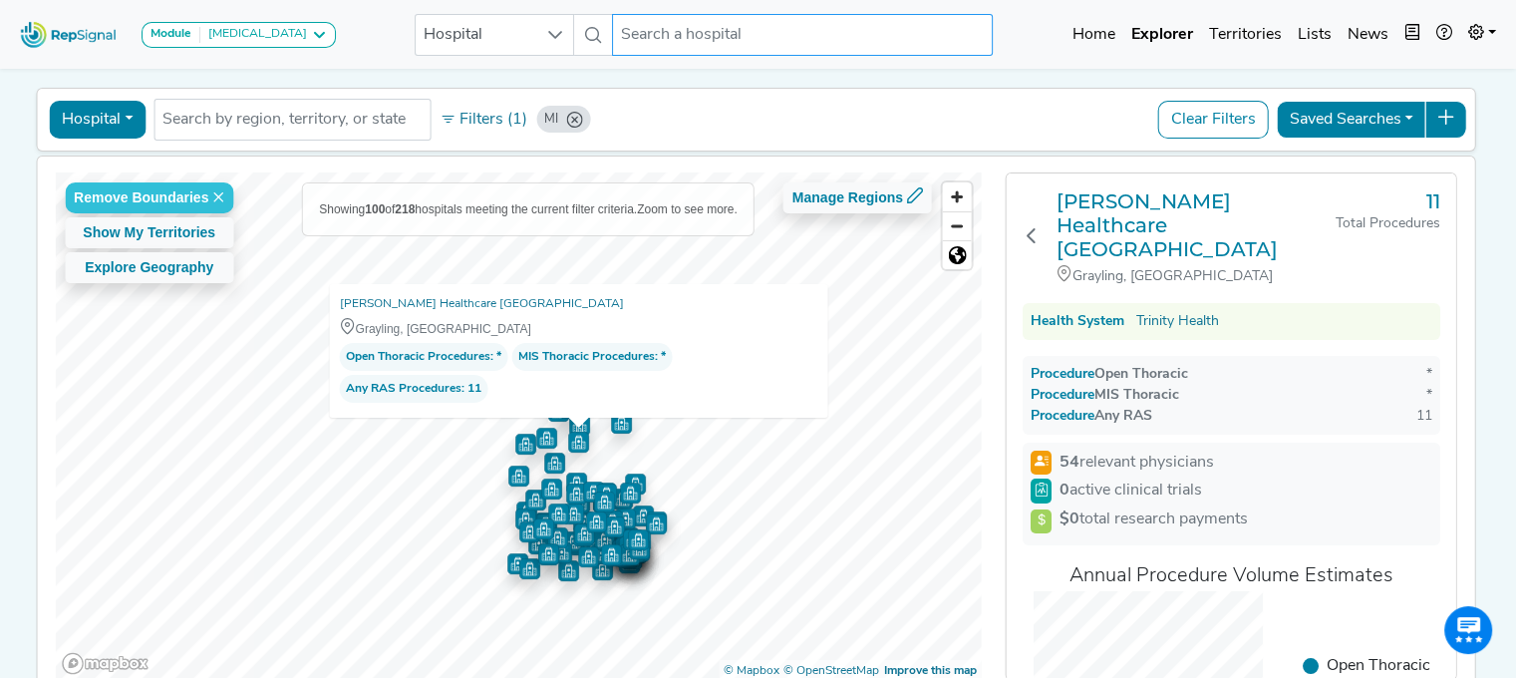
click at [629, 35] on input "text" at bounding box center [802, 35] width 381 height 42
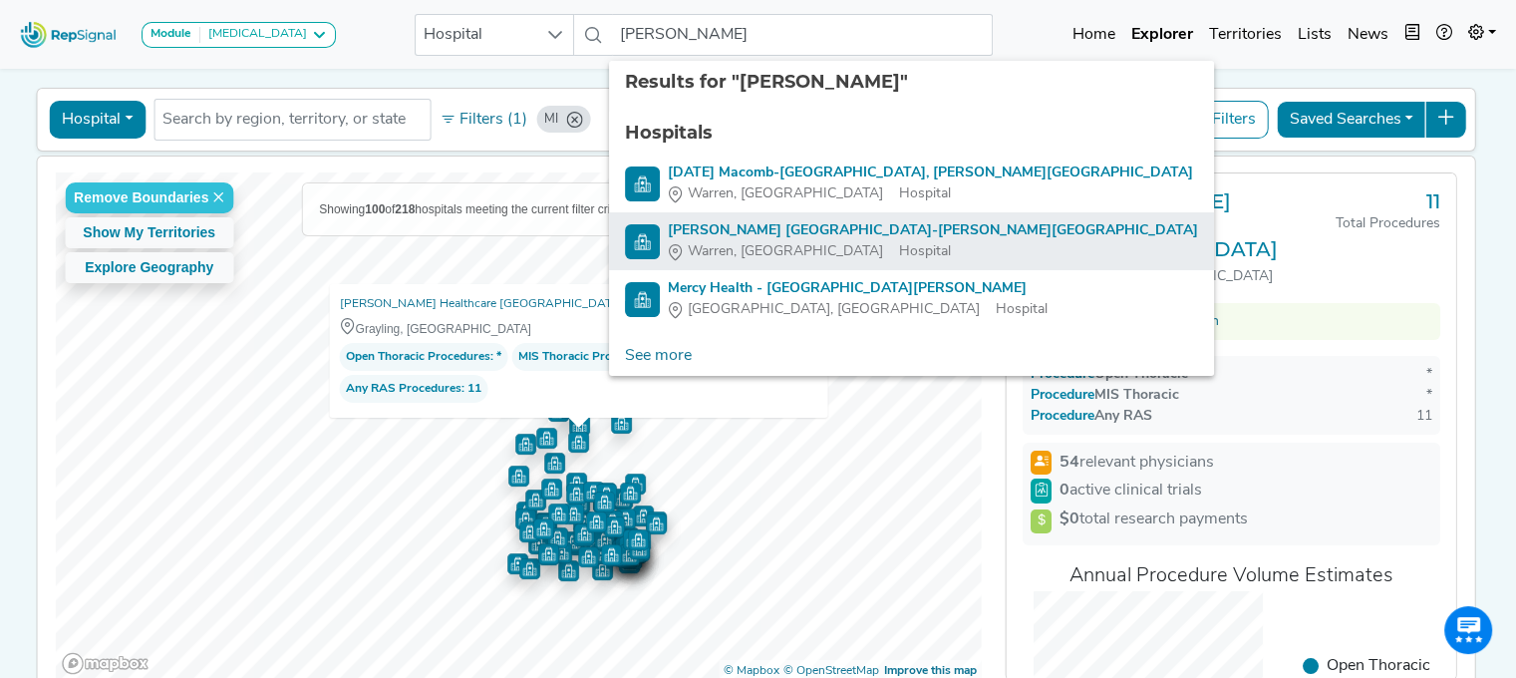
click at [808, 226] on div "[PERSON_NAME] [GEOGRAPHIC_DATA]-[PERSON_NAME][GEOGRAPHIC_DATA]" at bounding box center [933, 230] width 530 height 21
type input "[PERSON_NAME] [GEOGRAPHIC_DATA]-[PERSON_NAME][GEOGRAPHIC_DATA]"
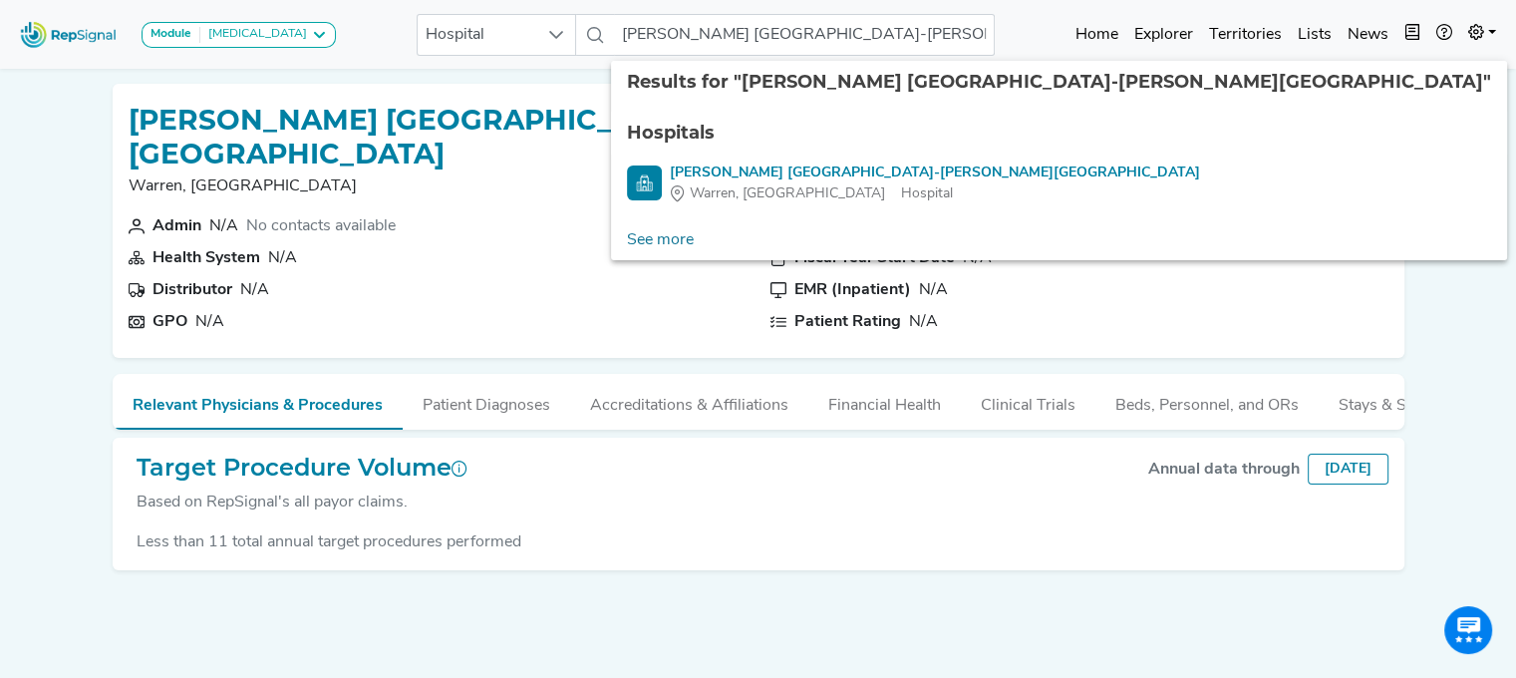
click at [646, 560] on div "[PERSON_NAME] [GEOGRAPHIC_DATA]-[PERSON_NAME][GEOGRAPHIC_DATA] [GEOGRAPHIC_DATA…" at bounding box center [759, 356] width 1316 height 576
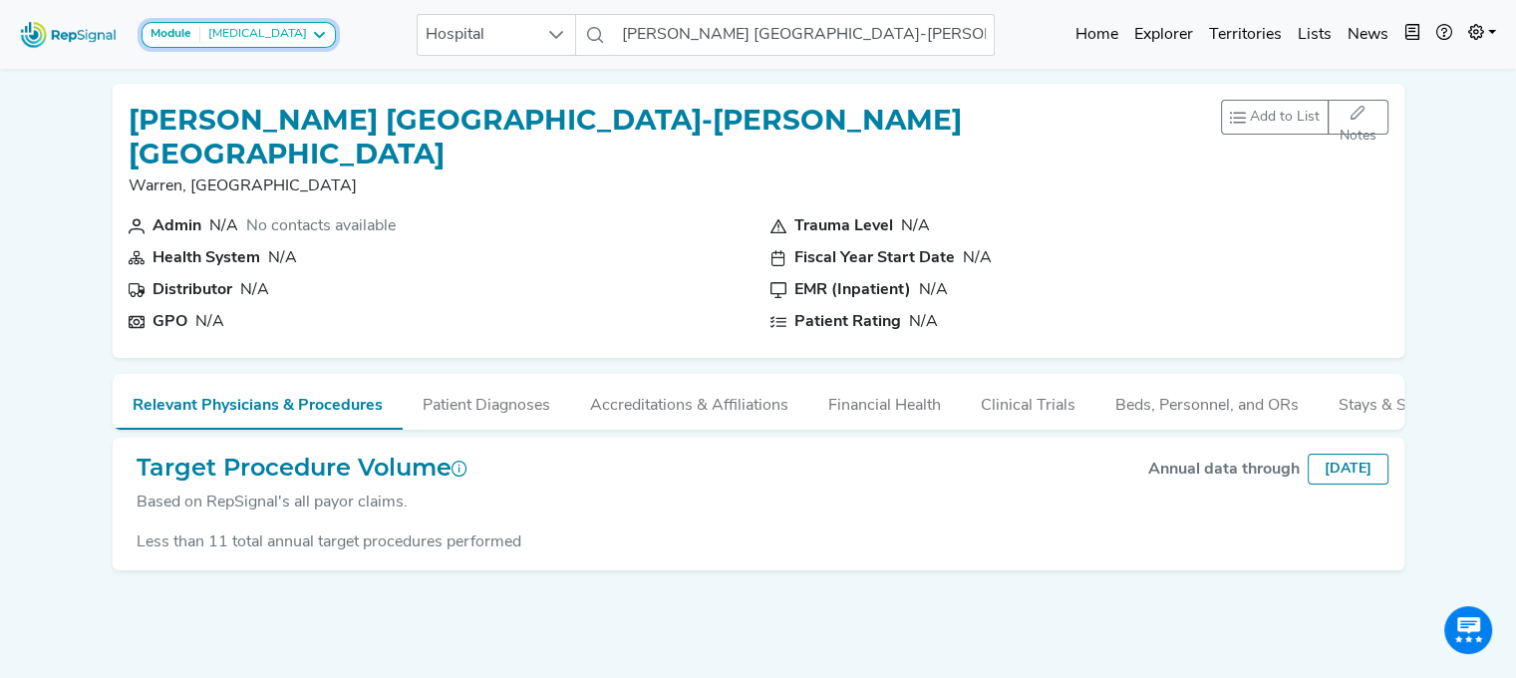
click at [199, 32] on div "Module" at bounding box center [176, 35] width 50 height 16
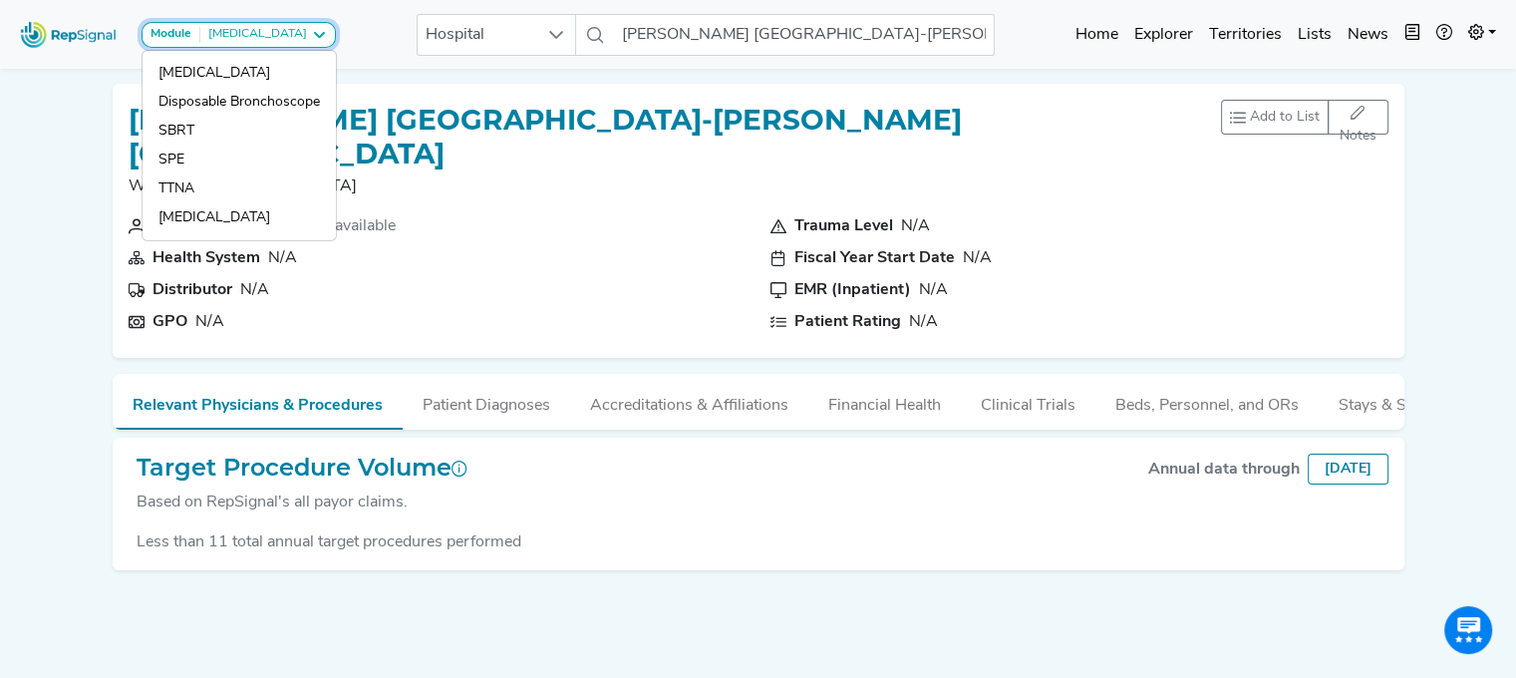
click at [199, 32] on div "Module" at bounding box center [176, 35] width 50 height 16
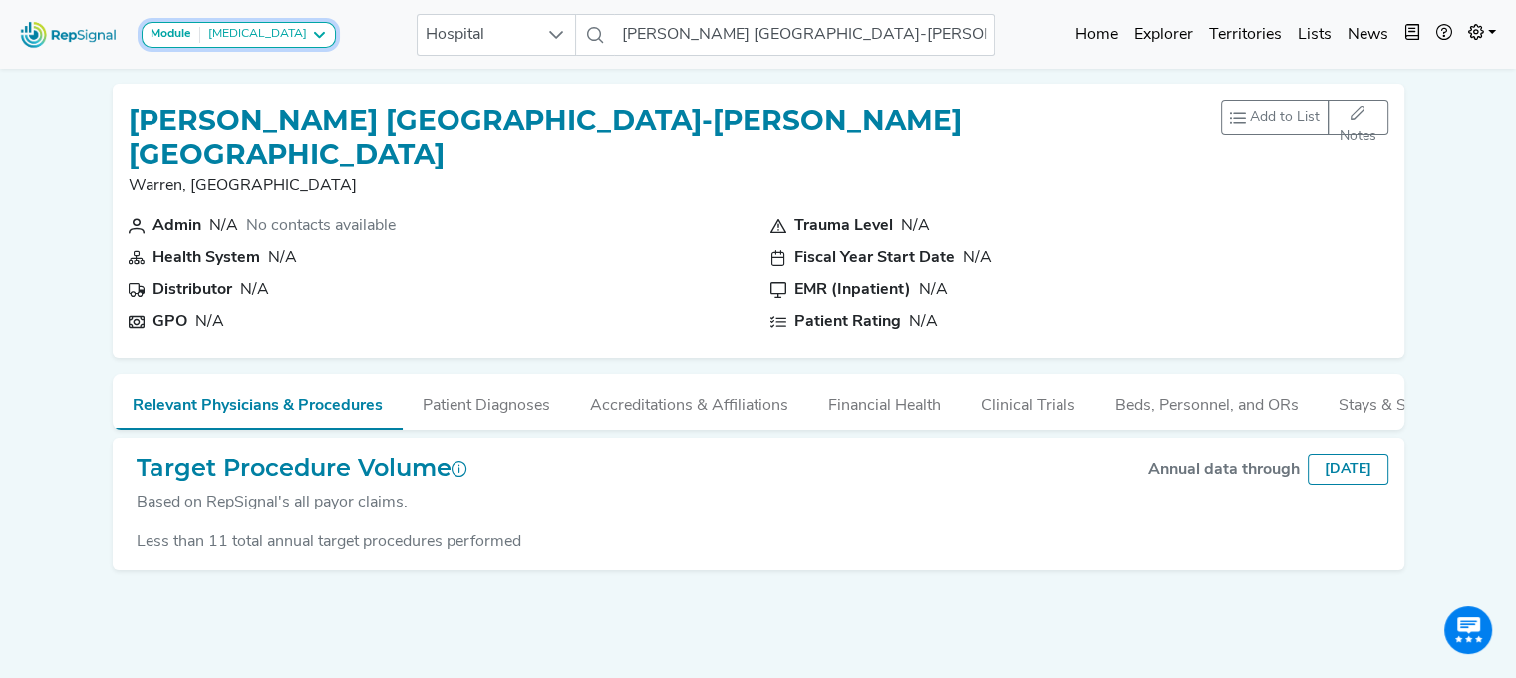
click at [311, 41] on icon at bounding box center [319, 35] width 16 height 16
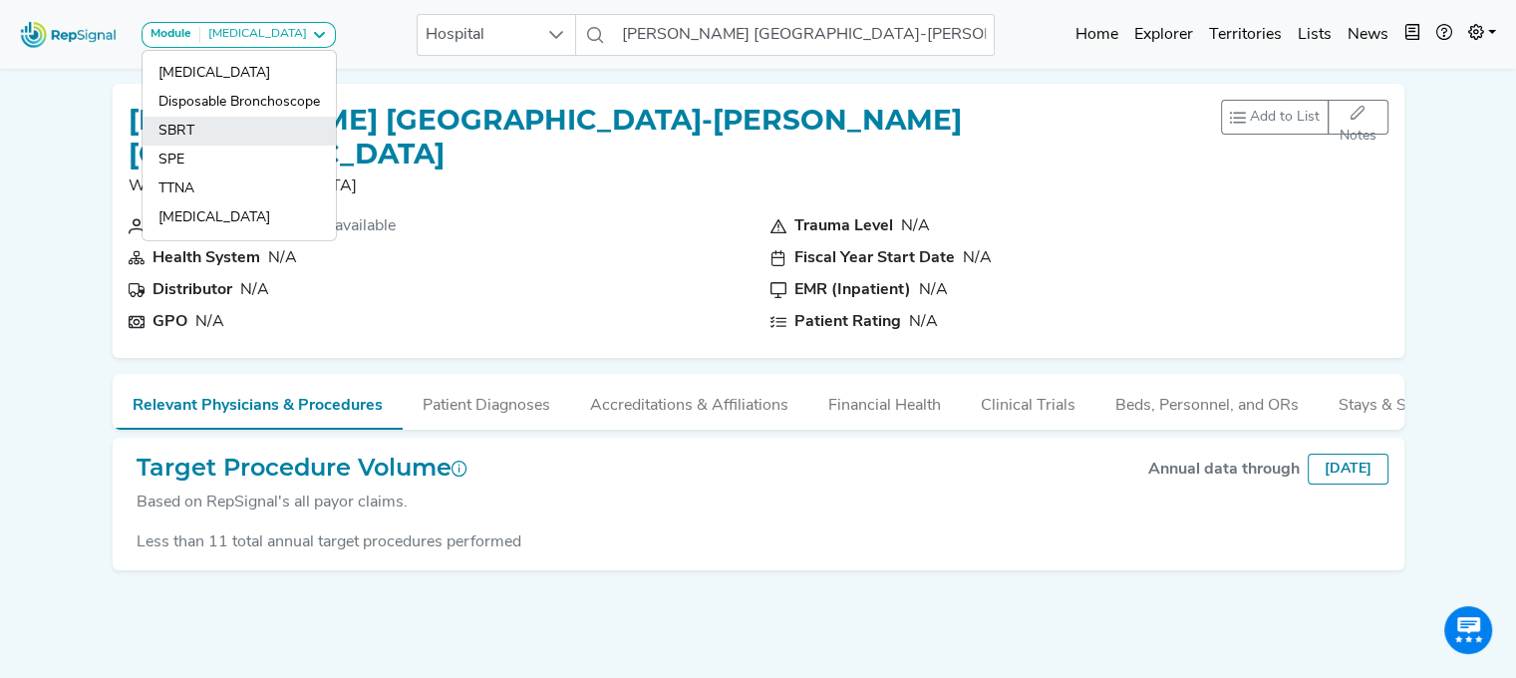
click at [229, 125] on link "SBRT" at bounding box center [239, 131] width 193 height 29
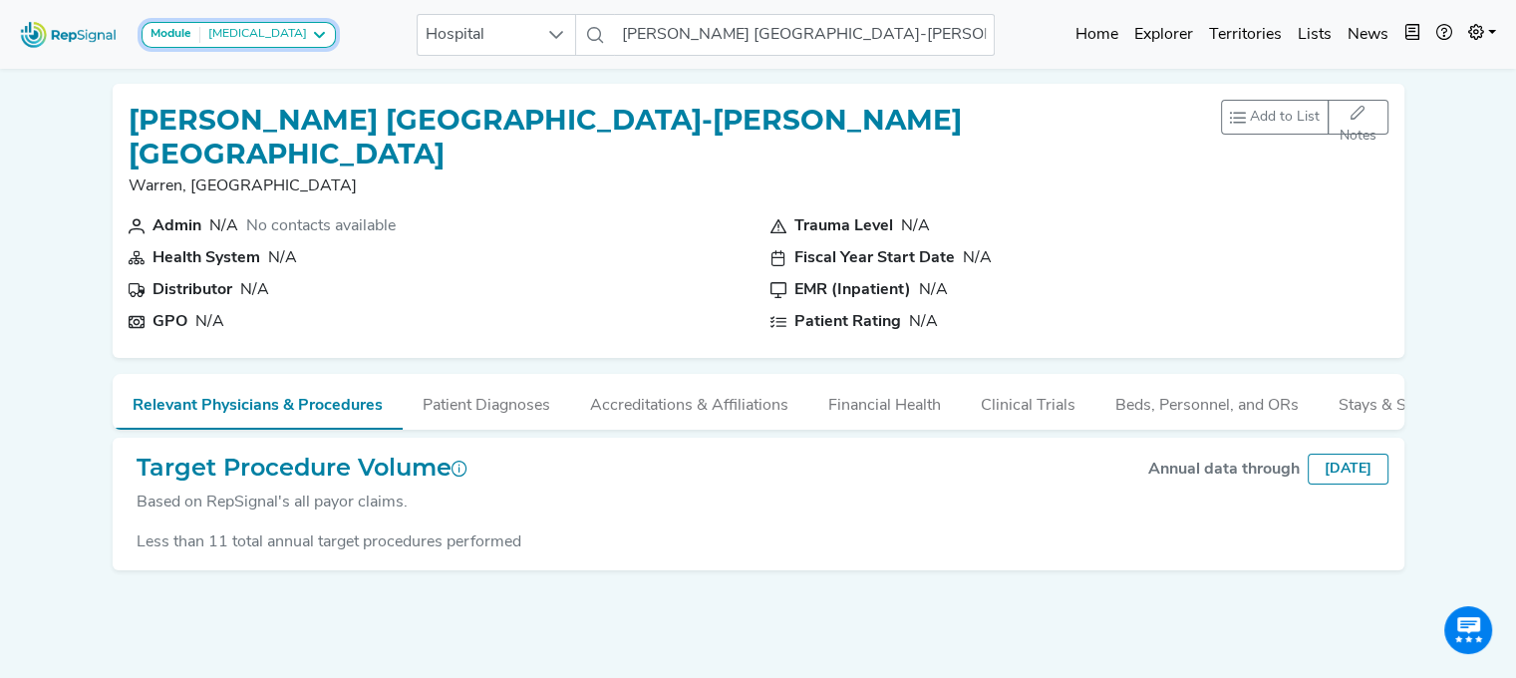
click at [311, 39] on icon at bounding box center [319, 35] width 16 height 16
click at [284, 35] on div "Module [MEDICAL_DATA] [MEDICAL_DATA] Disposable Bronchoscope SBRT SPE TTNA [MED…" at bounding box center [758, 34] width 1516 height 53
click at [204, 33] on div "[MEDICAL_DATA]" at bounding box center [253, 35] width 107 height 16
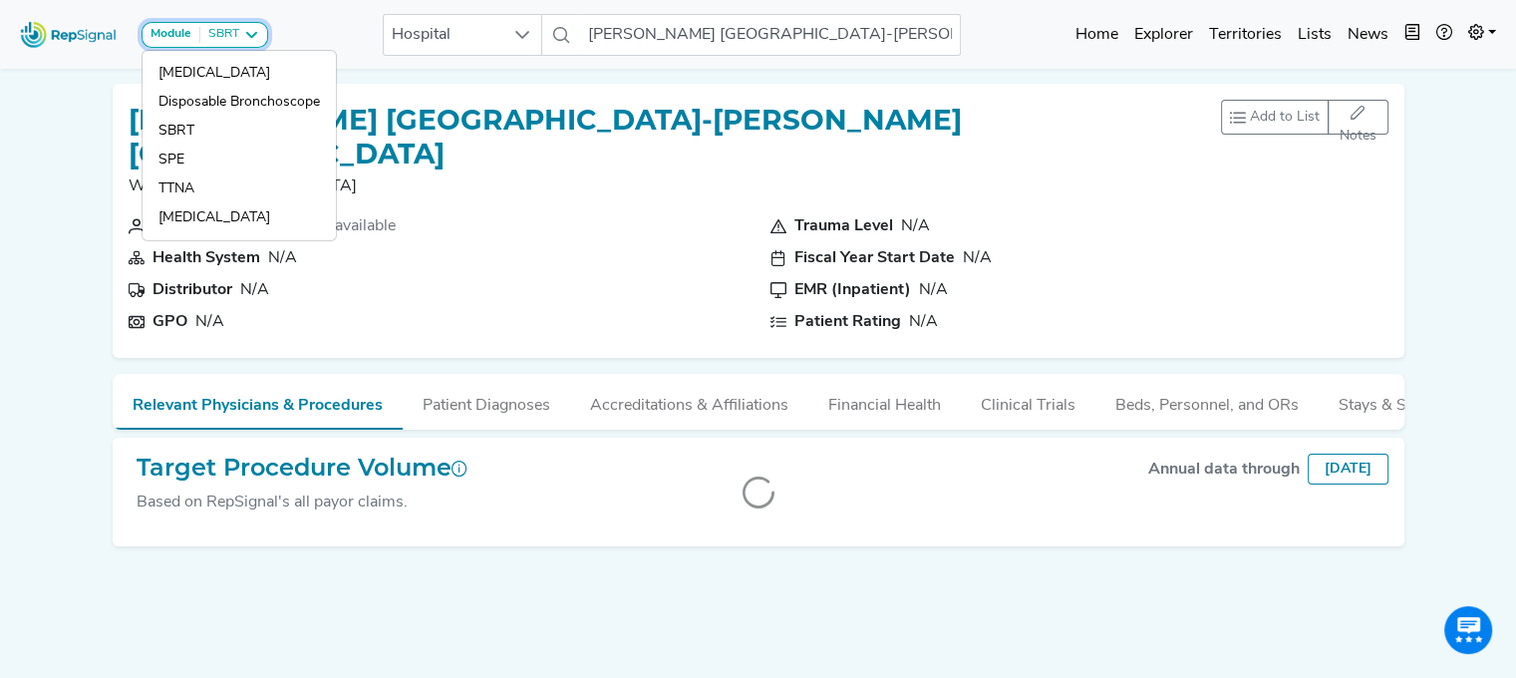
click at [227, 32] on div "SBRT" at bounding box center [219, 35] width 39 height 16
click at [254, 34] on icon at bounding box center [251, 35] width 16 height 16
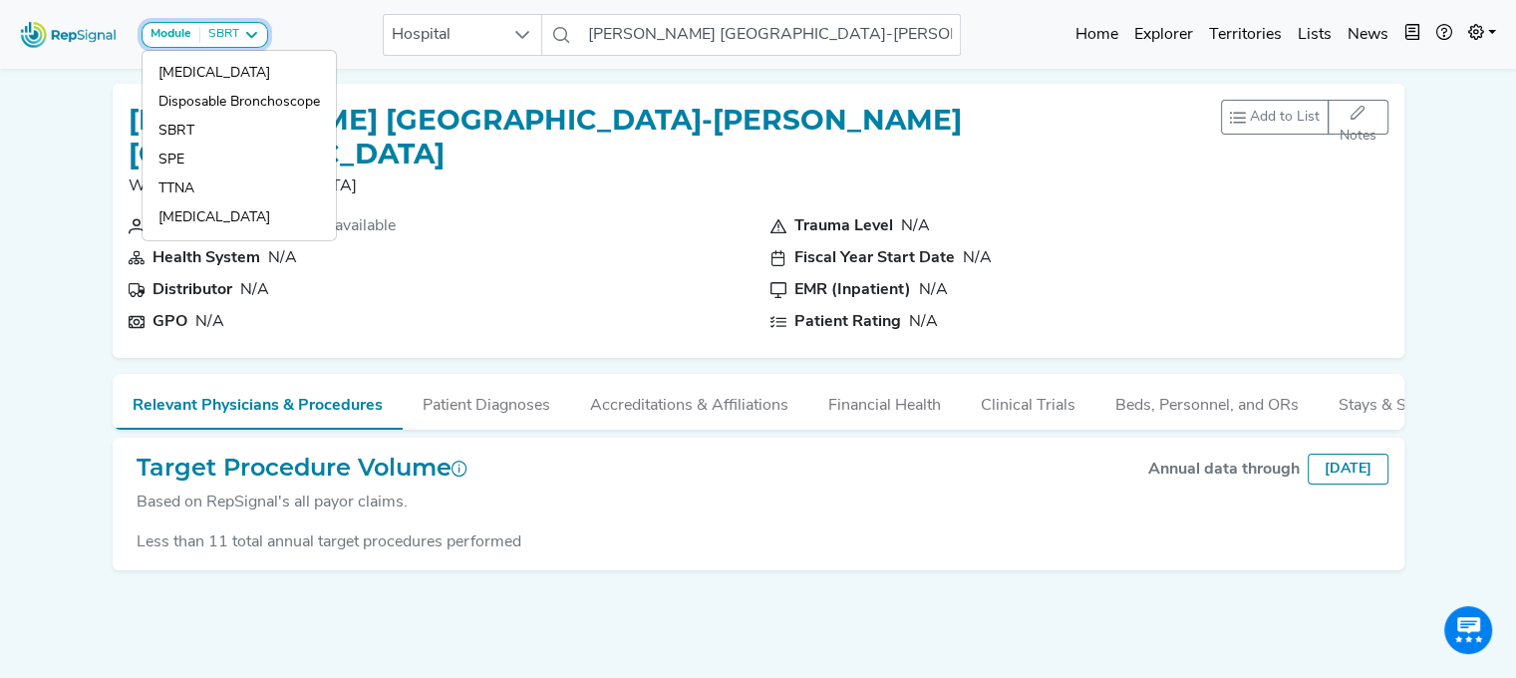
click at [254, 35] on icon at bounding box center [251, 35] width 16 height 16
click at [174, 174] on p "Warren, [GEOGRAPHIC_DATA]" at bounding box center [675, 186] width 1093 height 24
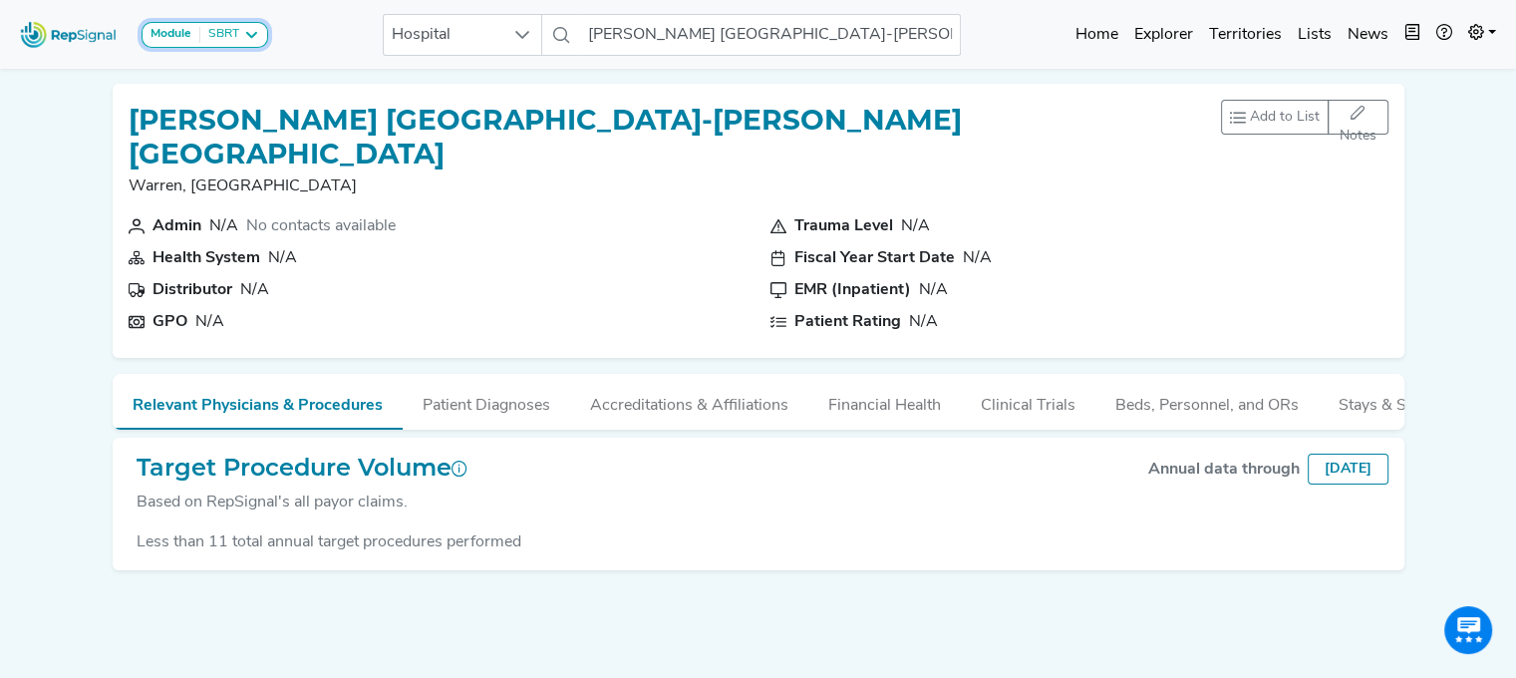
click at [247, 32] on icon at bounding box center [251, 35] width 16 height 16
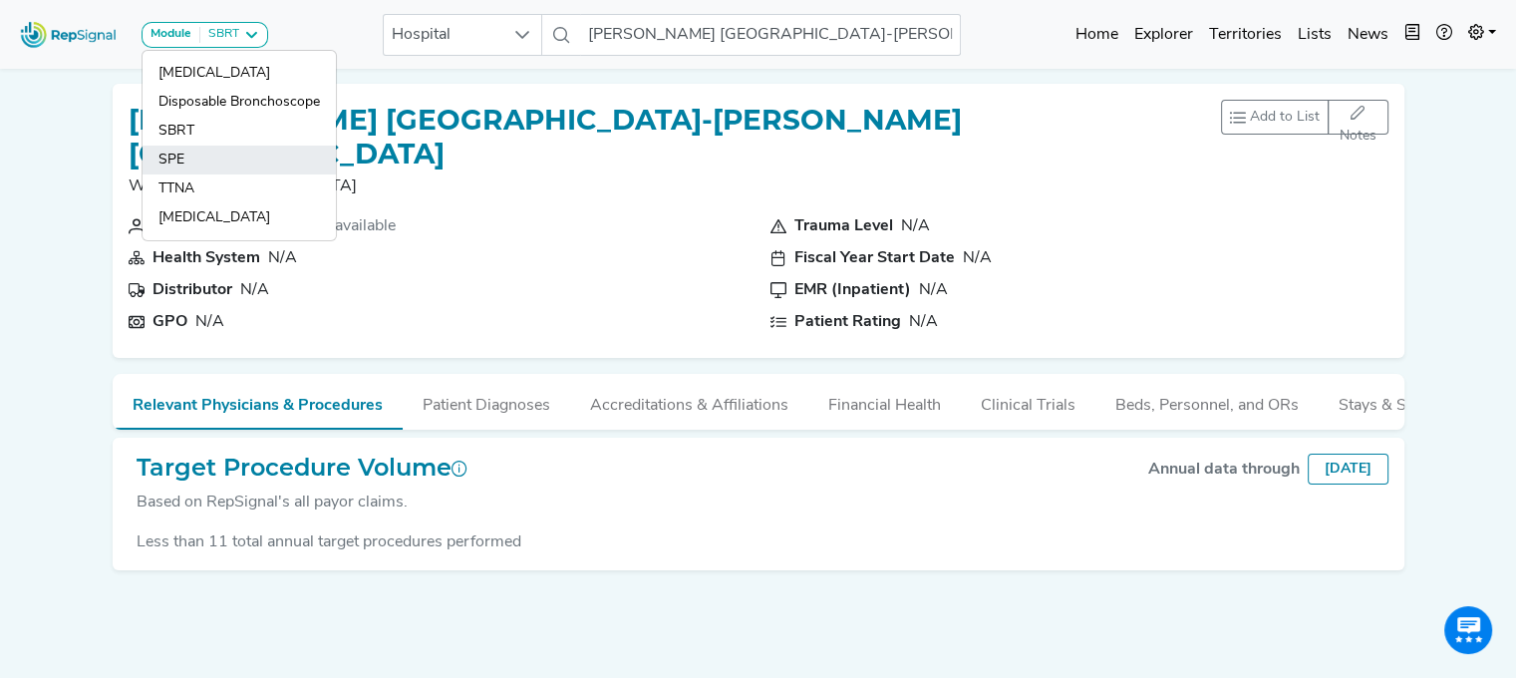
click at [167, 154] on link "SPE" at bounding box center [239, 160] width 193 height 29
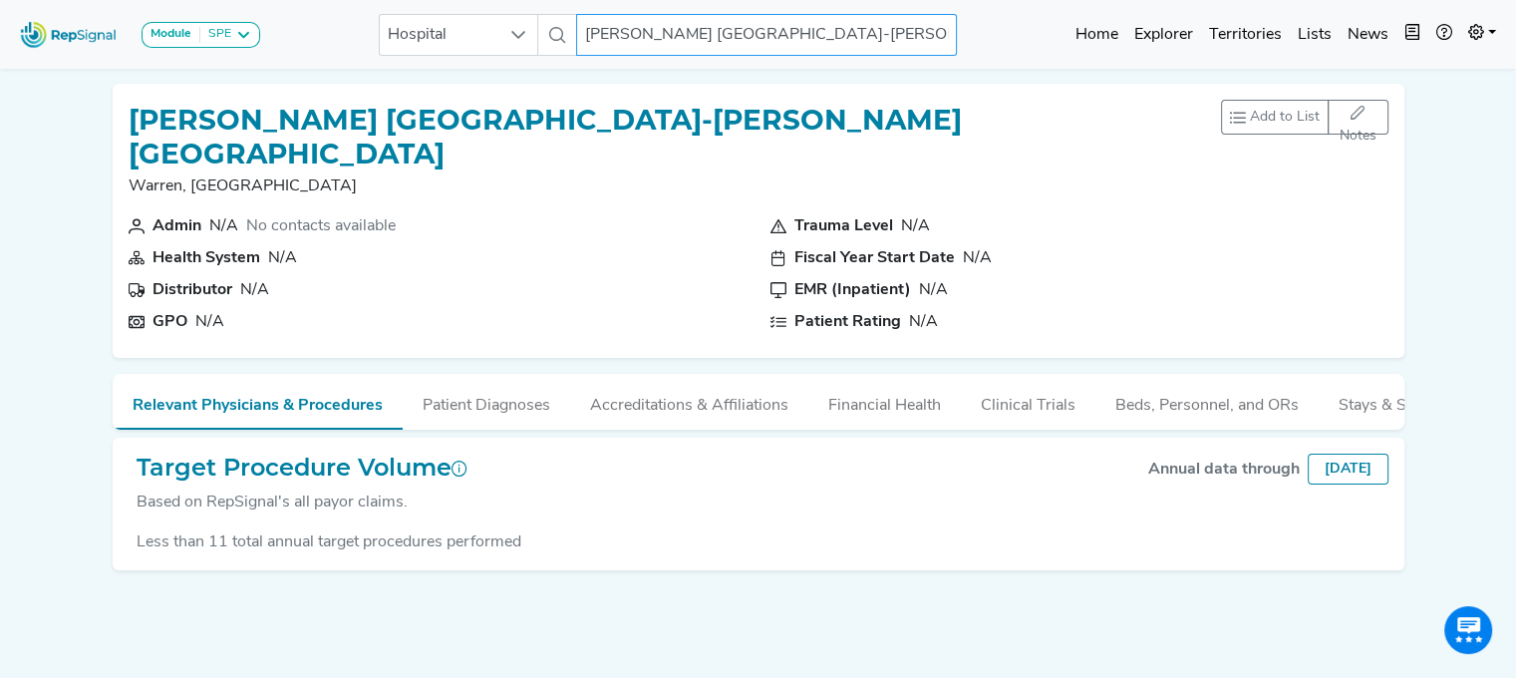
click at [1467, 152] on div "Module SPE [MEDICAL_DATA] Disposable Bronchoscope SBRT SPE TTNA [MEDICAL_DATA] …" at bounding box center [758, 366] width 1516 height 732
click at [843, 51] on input "[PERSON_NAME] [GEOGRAPHIC_DATA]-[PERSON_NAME][GEOGRAPHIC_DATA]" at bounding box center [766, 35] width 381 height 42
click at [864, 27] on input "[PERSON_NAME] [GEOGRAPHIC_DATA]-[PERSON_NAME][GEOGRAPHIC_DATA]" at bounding box center [766, 35] width 381 height 42
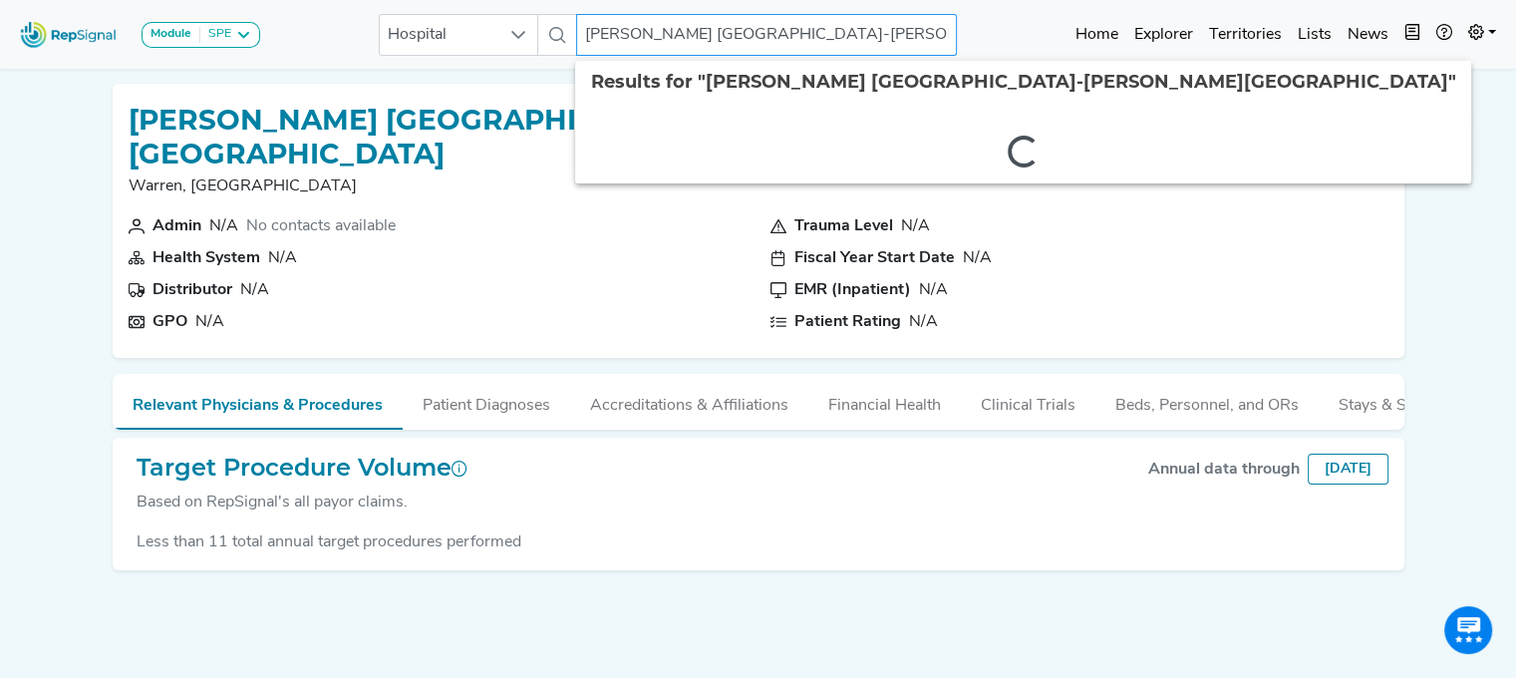
click at [52, 297] on div "Module SPE [MEDICAL_DATA] Disposable Bronchoscope SBRT SPE TTNA [MEDICAL_DATA] …" at bounding box center [758, 366] width 1516 height 732
click at [857, 35] on input "[PERSON_NAME] [GEOGRAPHIC_DATA]-[PERSON_NAME][GEOGRAPHIC_DATA]" at bounding box center [766, 35] width 381 height 42
click at [629, 41] on input "[PERSON_NAME] [GEOGRAPHIC_DATA]-[PERSON_NAME][GEOGRAPHIC_DATA]" at bounding box center [766, 35] width 381 height 42
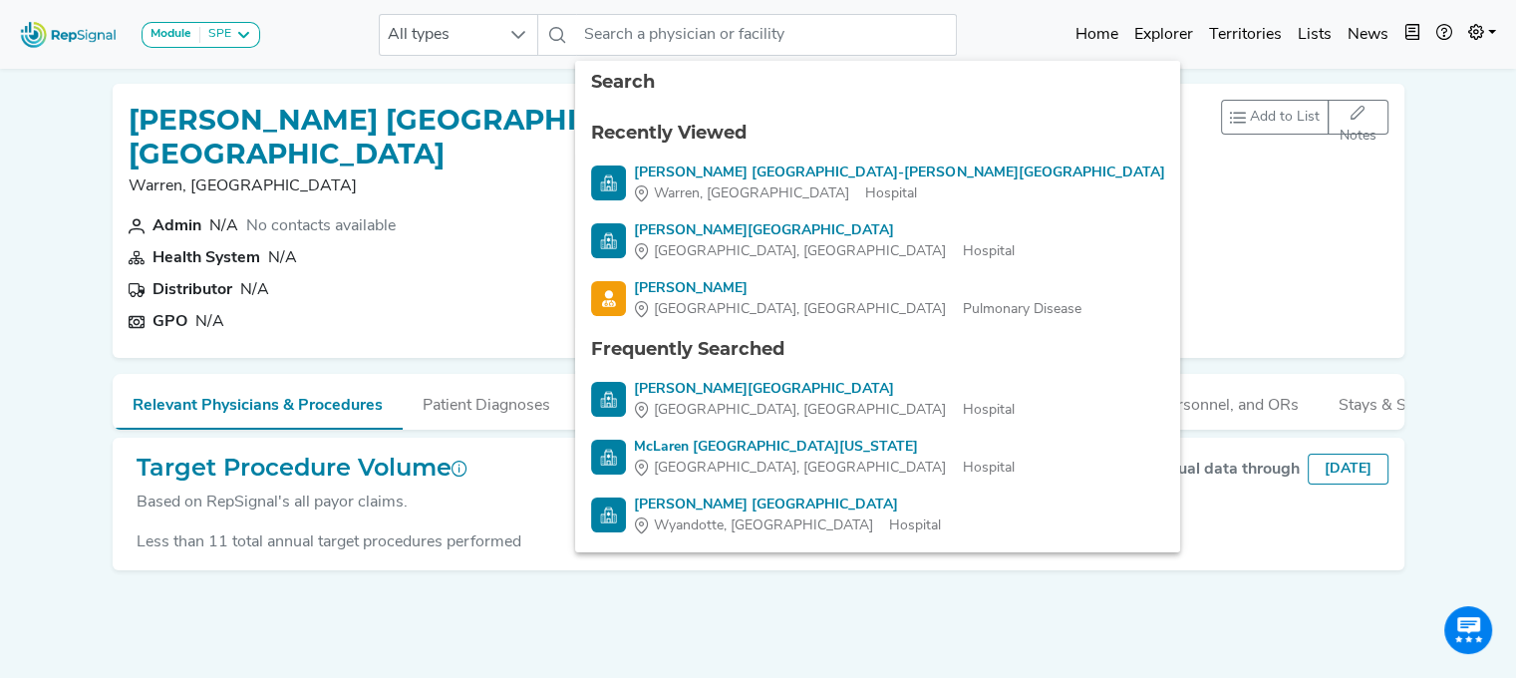
click at [1048, 150] on div "[PERSON_NAME] [GEOGRAPHIC_DATA]-[PERSON_NAME][GEOGRAPHIC_DATA] [GEOGRAPHIC_DATA…" at bounding box center [759, 157] width 1260 height 115
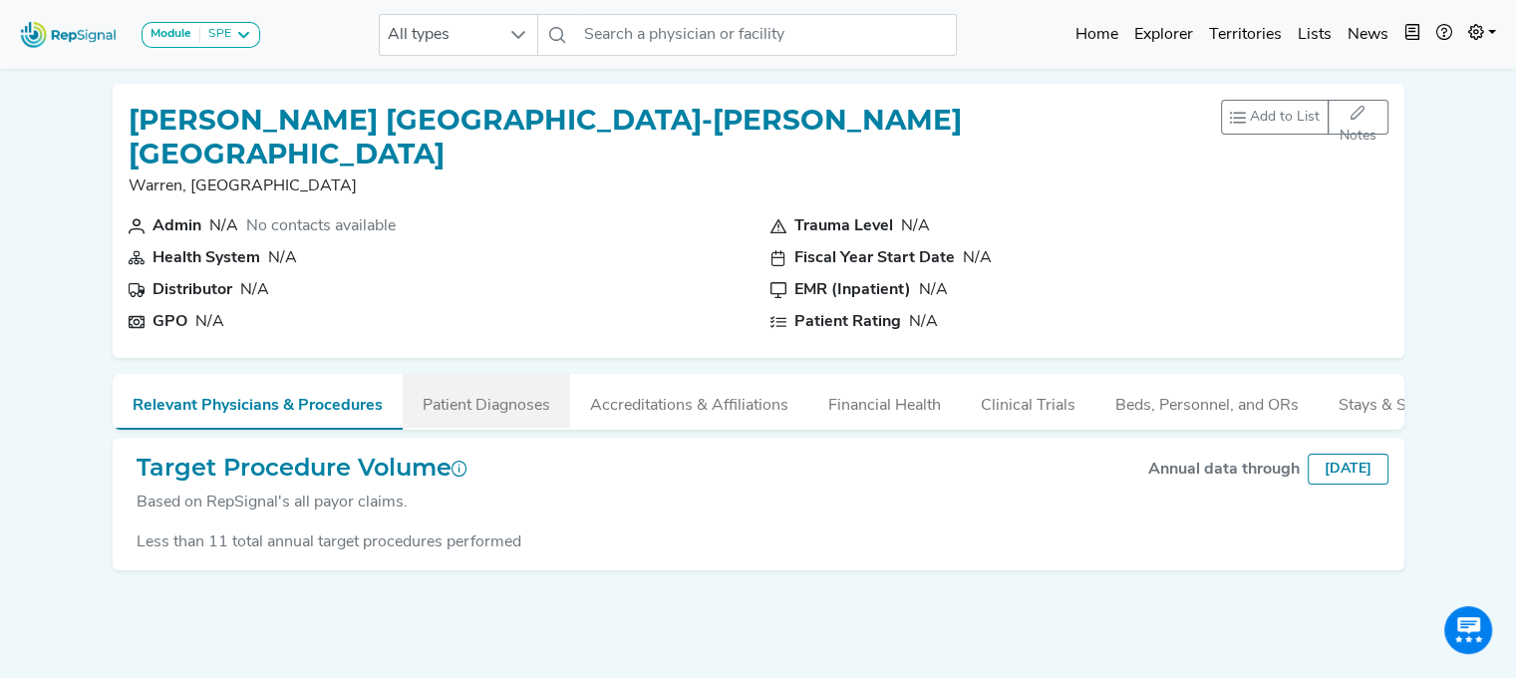
click at [486, 374] on button "Patient Diagnoses" at bounding box center [486, 401] width 167 height 54
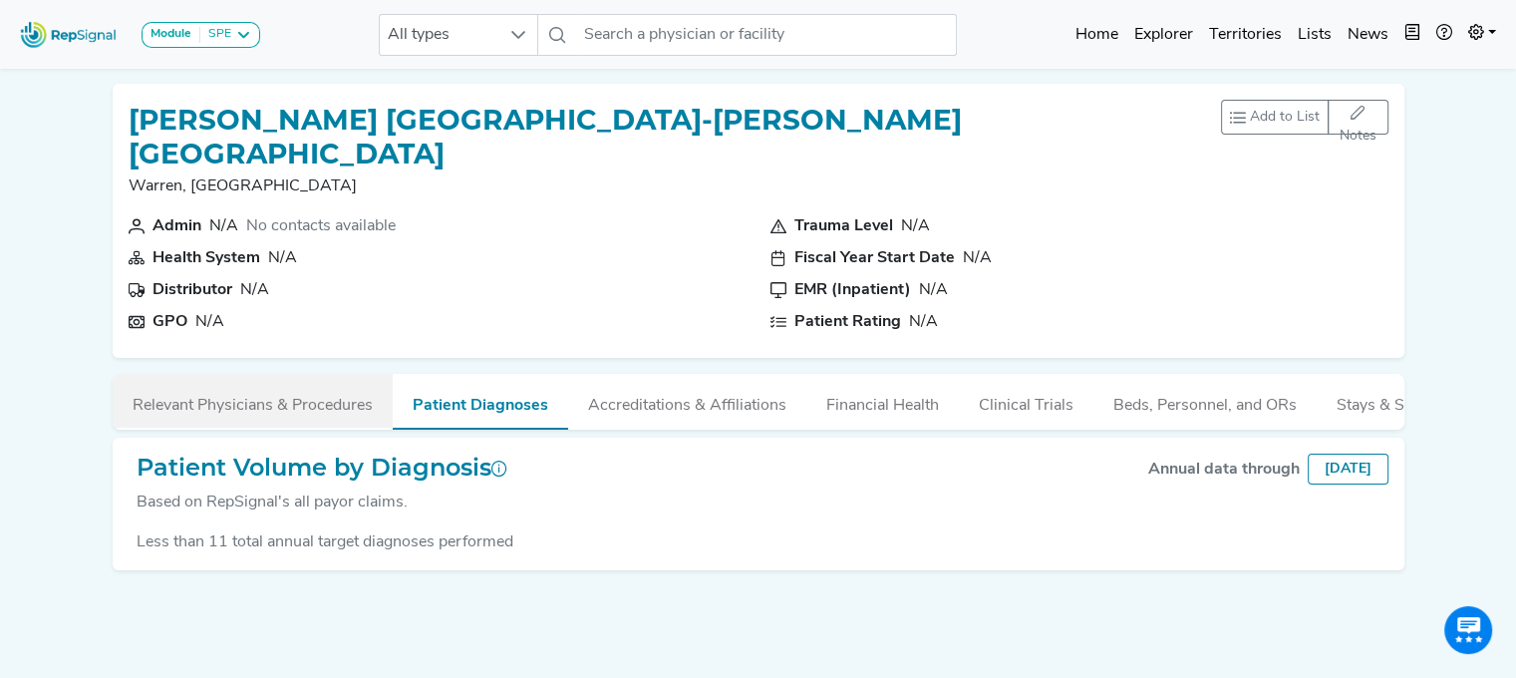
click at [333, 374] on button "Relevant Physicians & Procedures" at bounding box center [253, 401] width 280 height 54
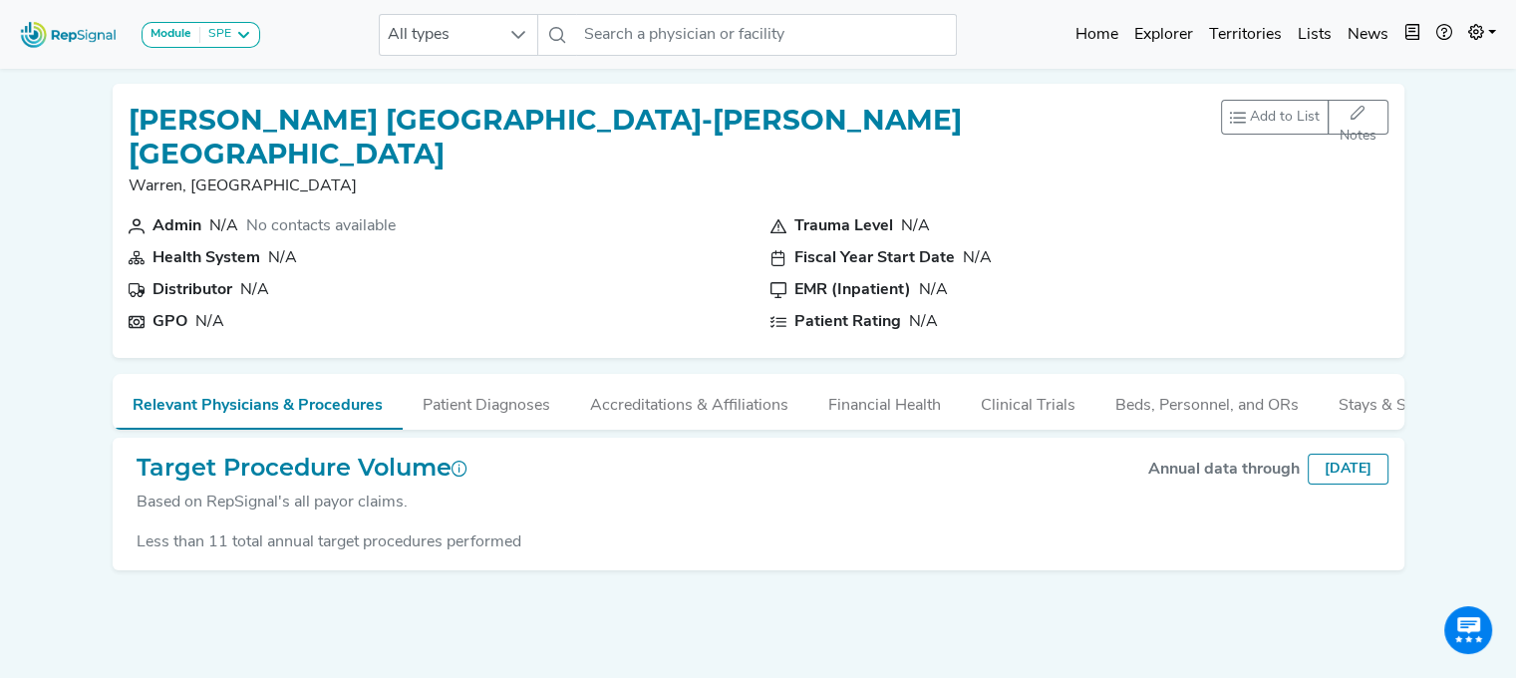
click at [657, 123] on h1 "[PERSON_NAME] [GEOGRAPHIC_DATA]-[PERSON_NAME][GEOGRAPHIC_DATA]" at bounding box center [675, 137] width 1093 height 67
click at [730, 47] on input "text" at bounding box center [766, 35] width 381 height 42
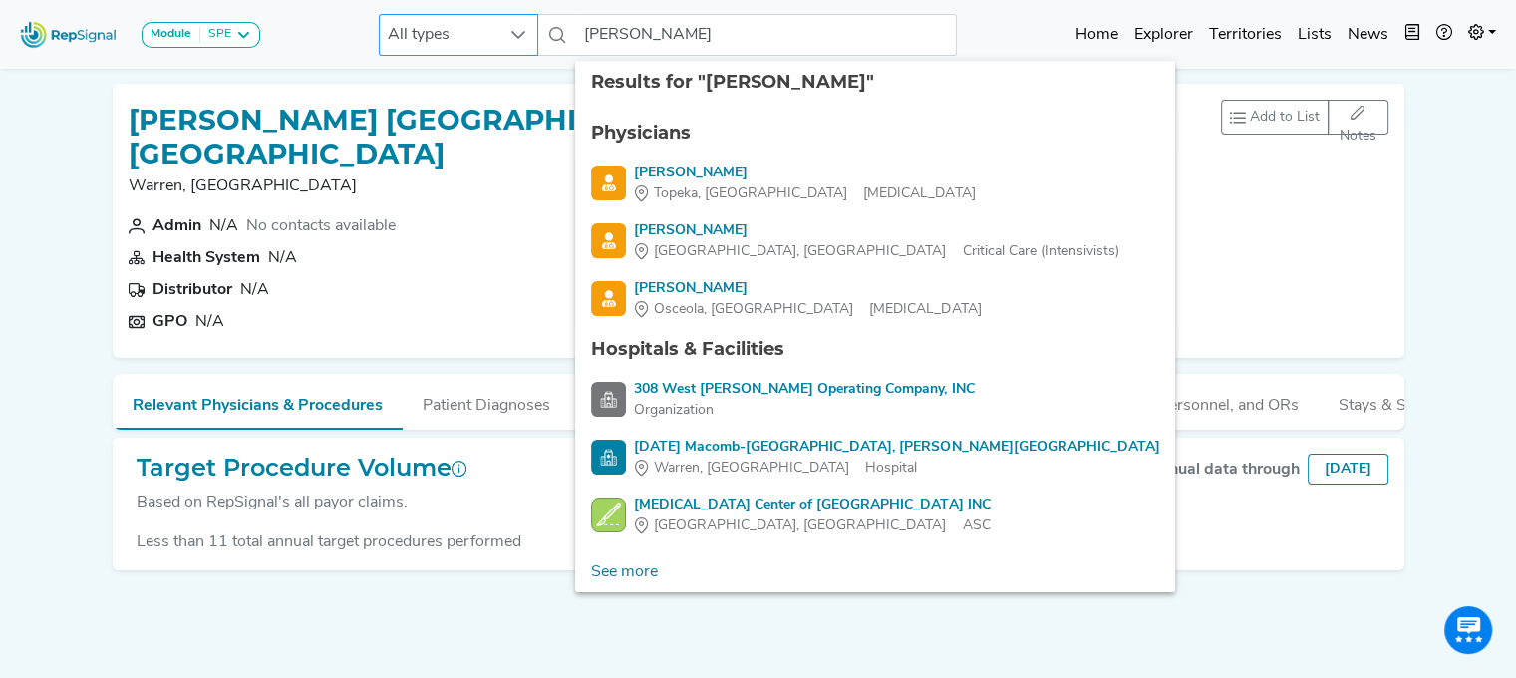
click at [514, 42] on icon at bounding box center [518, 35] width 16 height 16
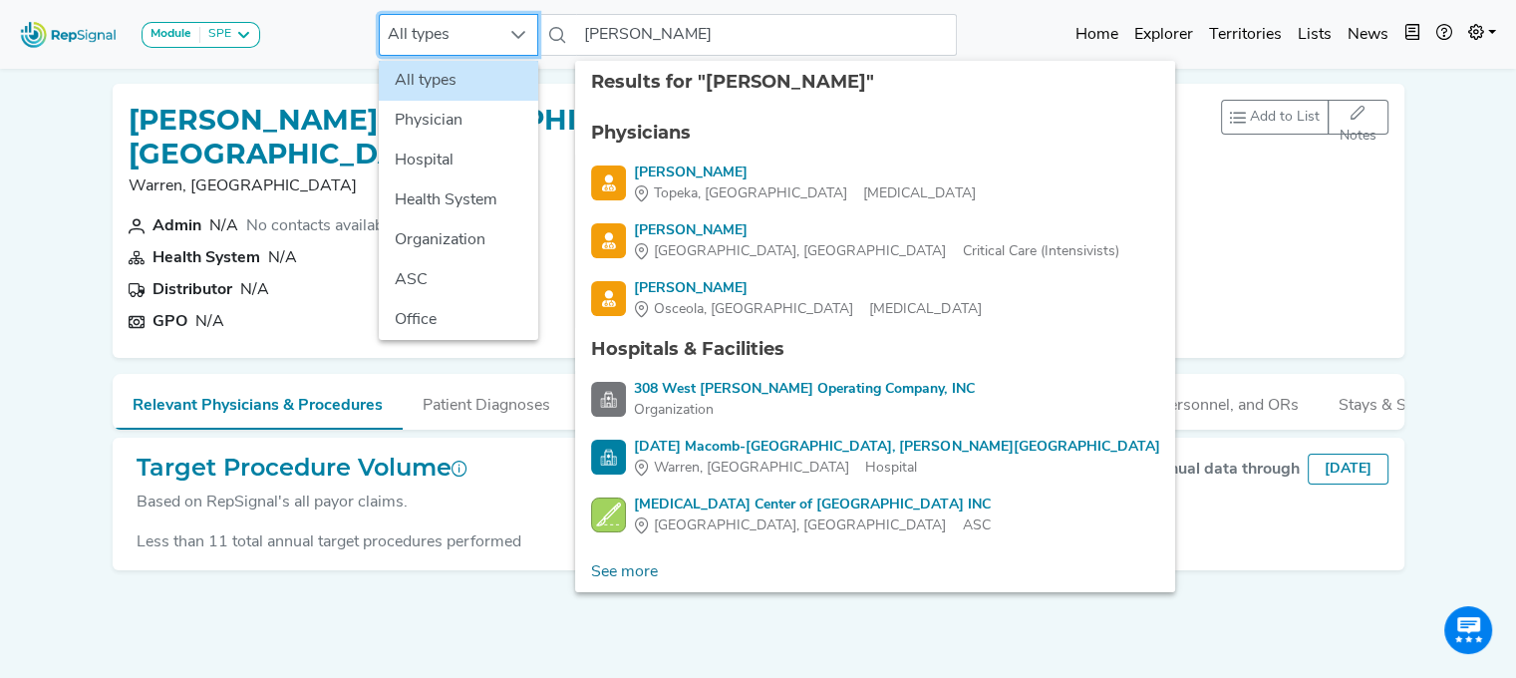
scroll to position [0, 15]
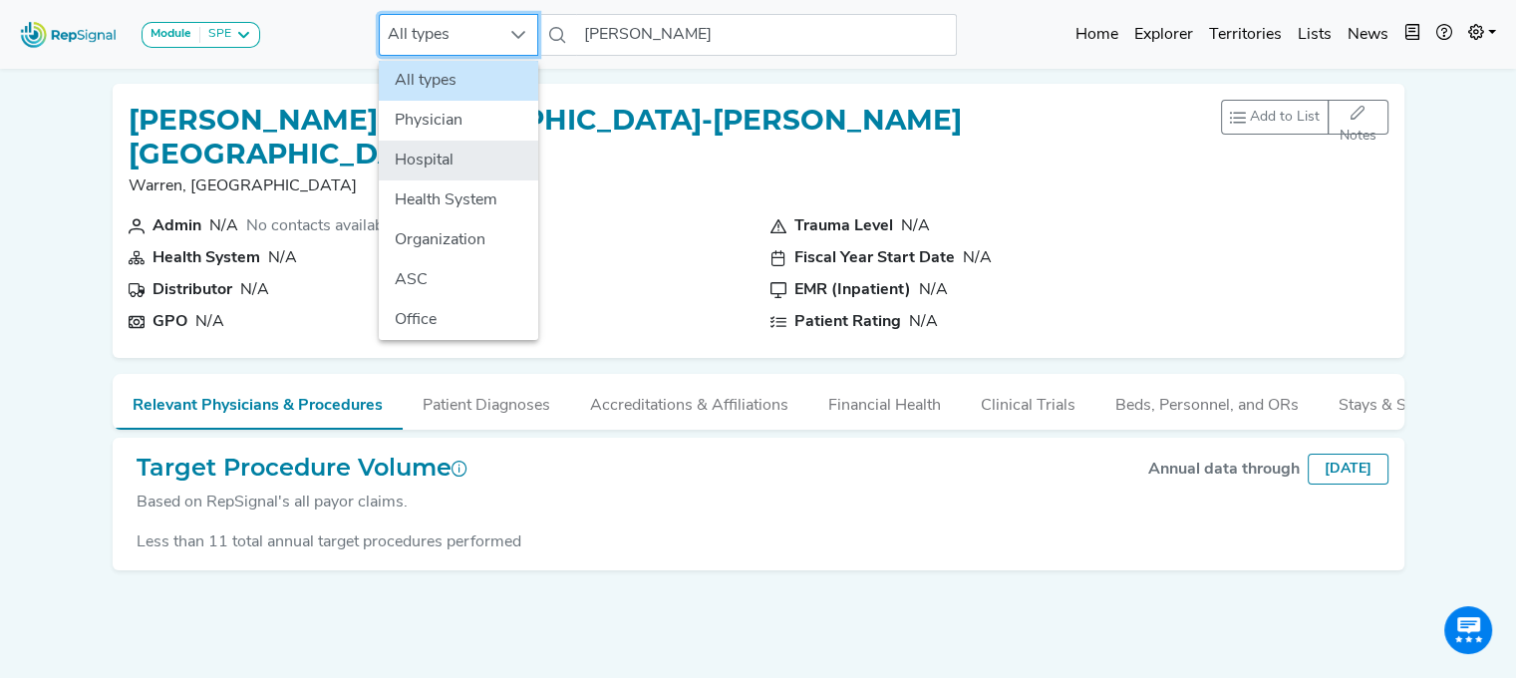
click at [463, 154] on li "Hospital" at bounding box center [458, 161] width 159 height 40
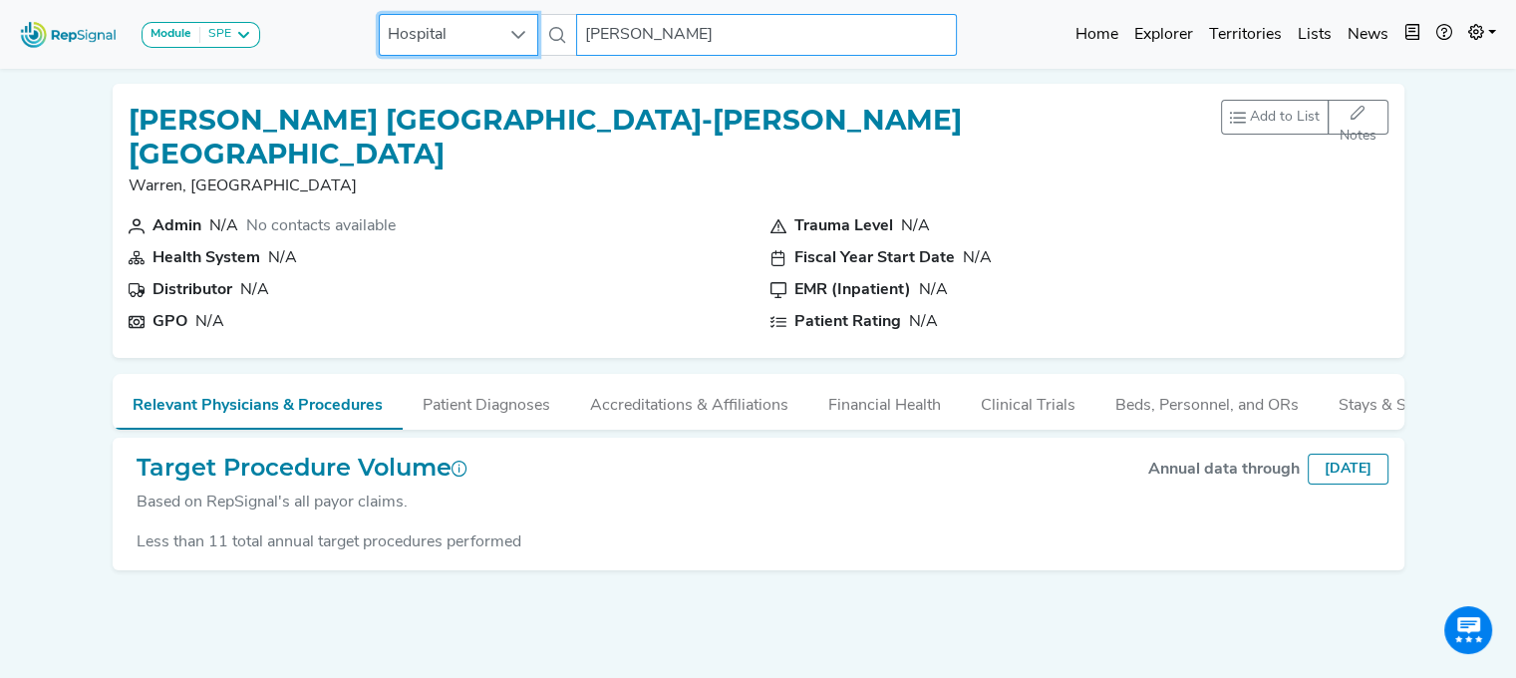
click at [643, 39] on input "[PERSON_NAME]" at bounding box center [766, 35] width 381 height 42
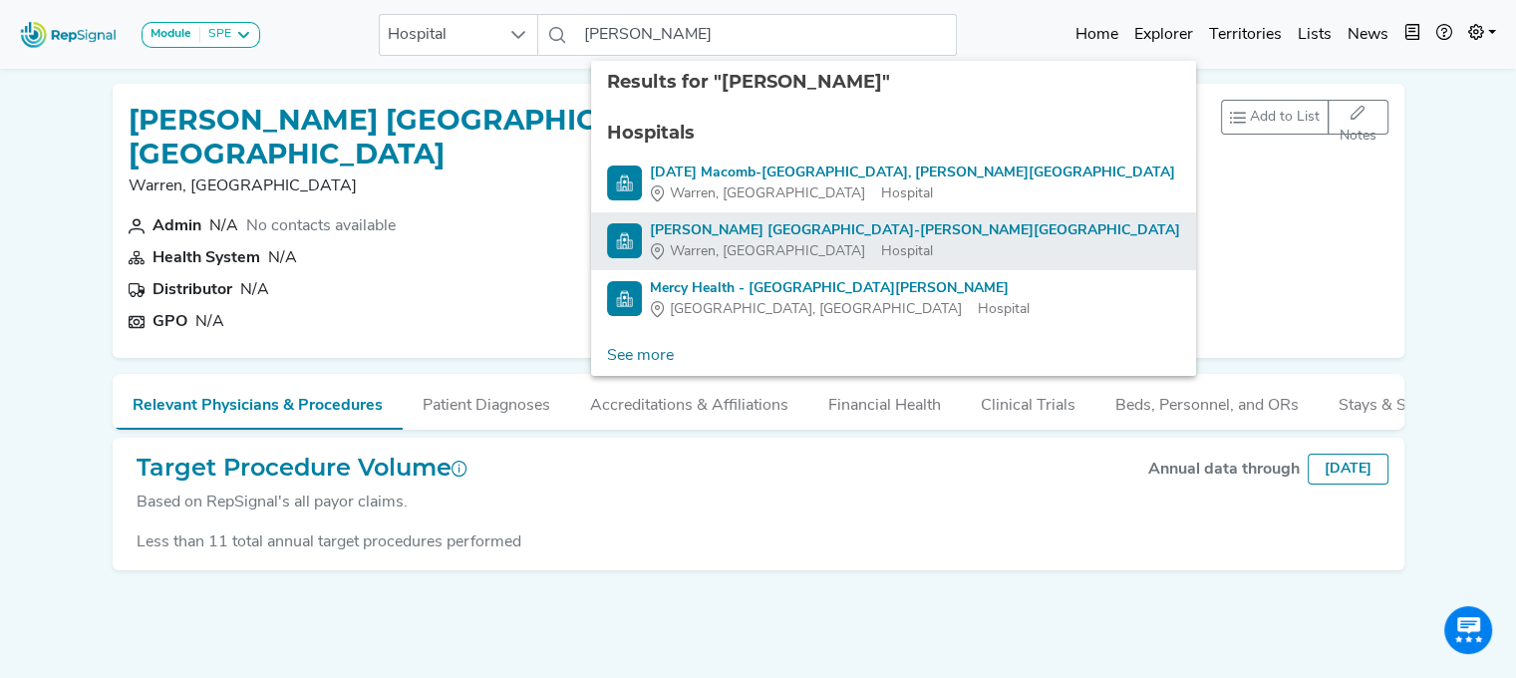
click at [650, 232] on div "[PERSON_NAME] [GEOGRAPHIC_DATA]-[PERSON_NAME][GEOGRAPHIC_DATA]" at bounding box center [915, 230] width 530 height 21
type input "[PERSON_NAME] [GEOGRAPHIC_DATA]-[PERSON_NAME][GEOGRAPHIC_DATA]"
